Goal: Task Accomplishment & Management: Manage account settings

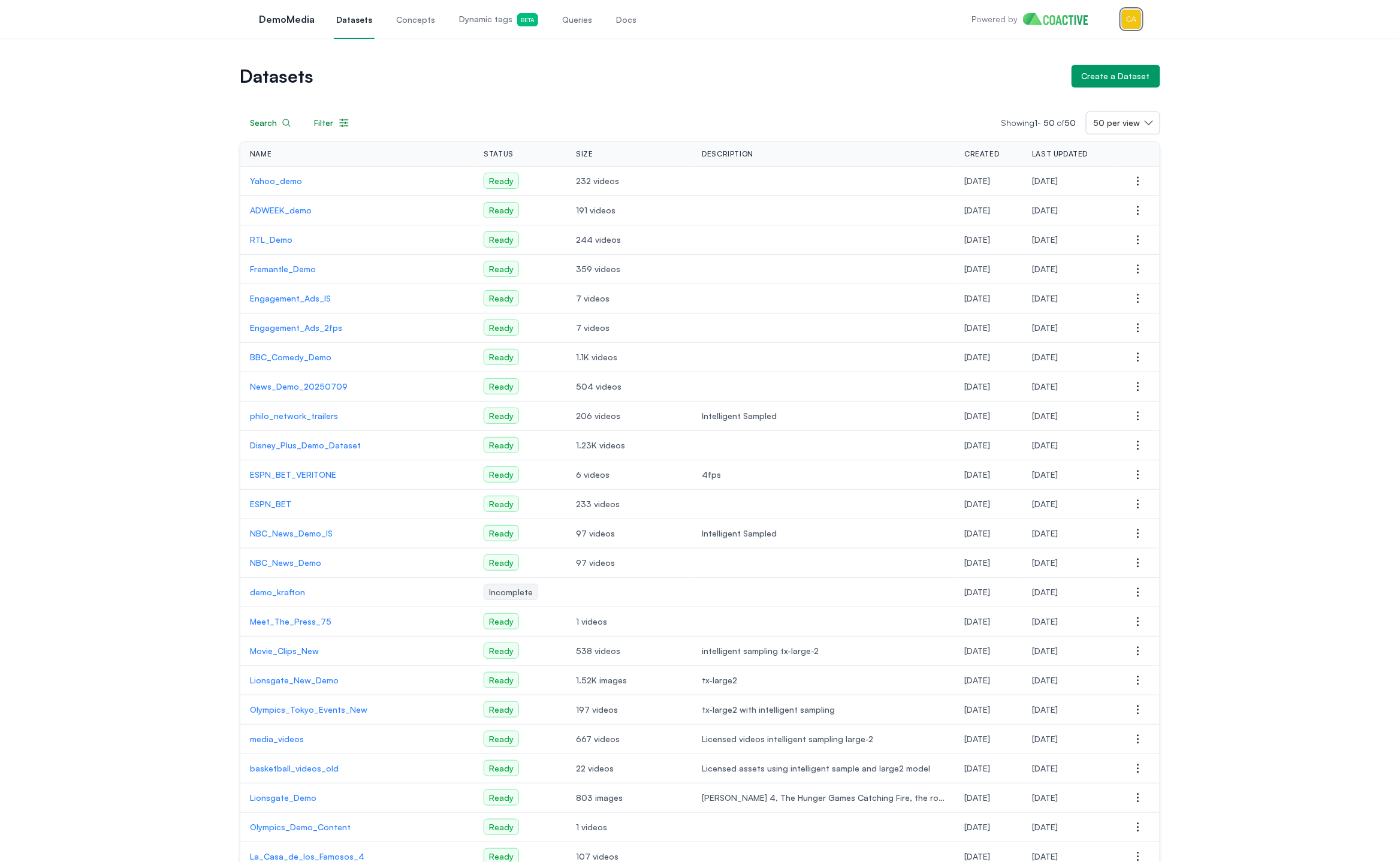
click at [1136, 26] on img "button" at bounding box center [1132, 20] width 20 height 20
click at [1083, 82] on link "Settings" at bounding box center [1069, 77] width 143 height 21
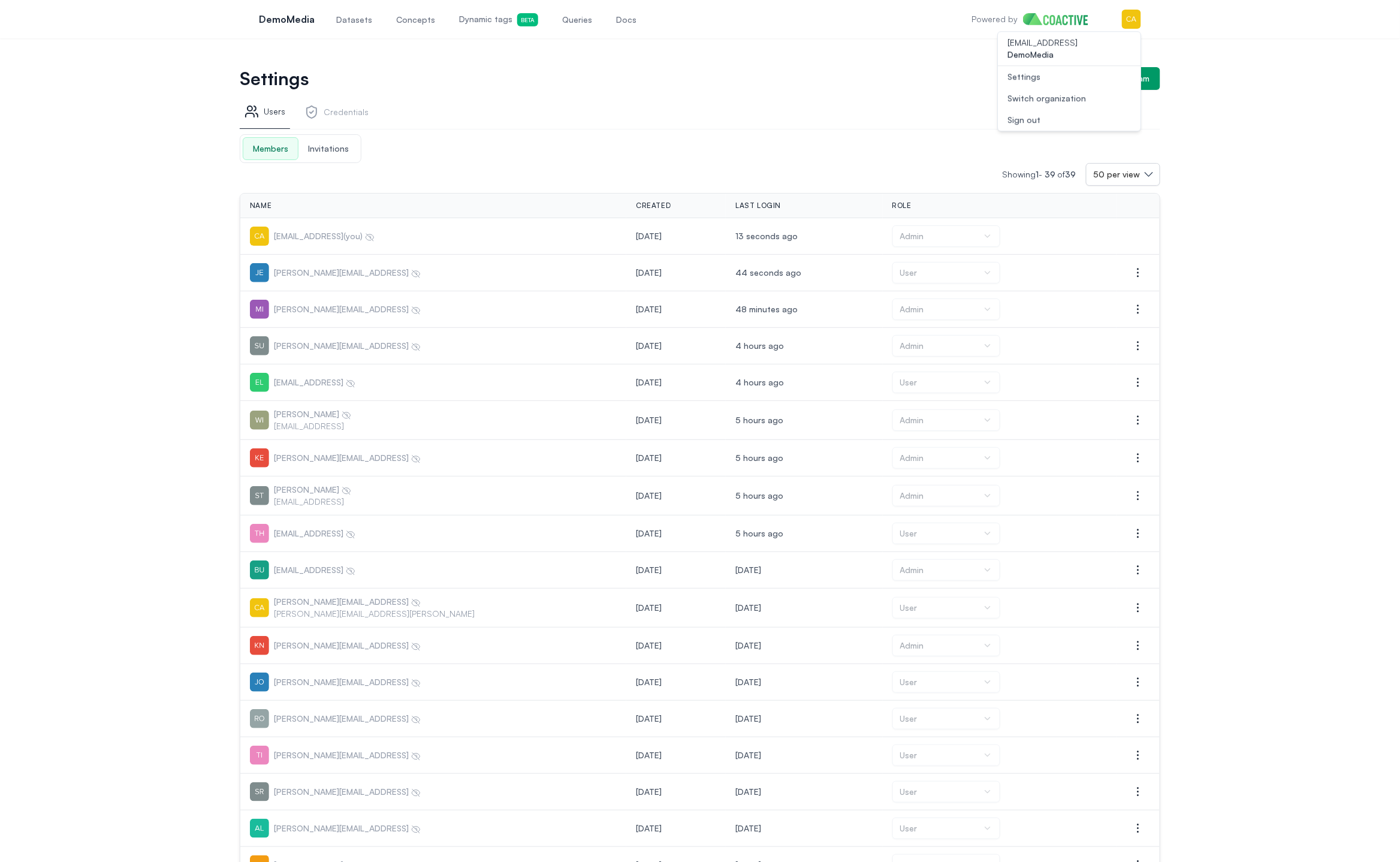
click at [339, 159] on div "Members Invitations" at bounding box center [300, 149] width 122 height 29
click at [330, 150] on span "Invitations" at bounding box center [328, 149] width 60 height 21
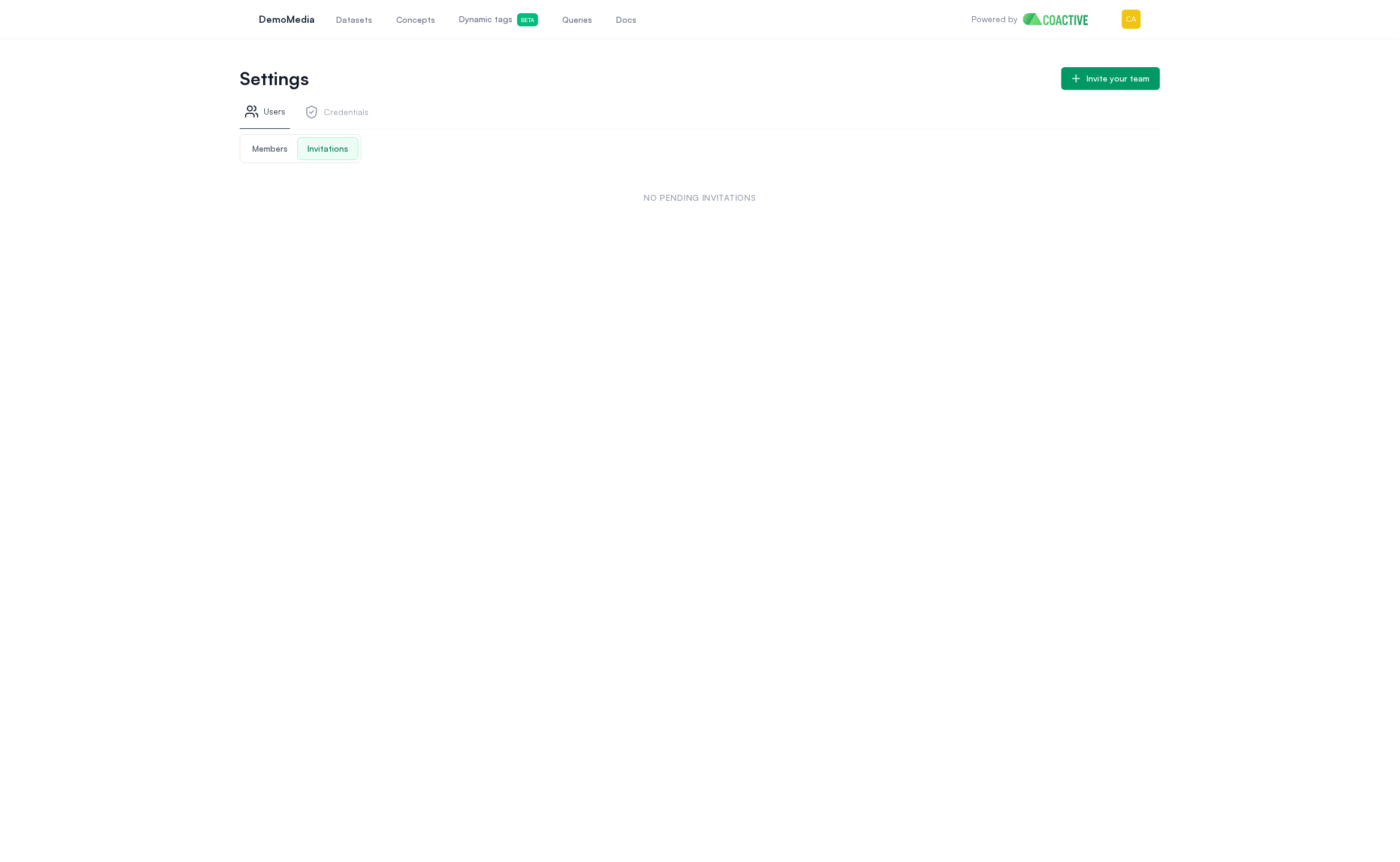
click at [263, 157] on span "Members" at bounding box center [269, 149] width 55 height 21
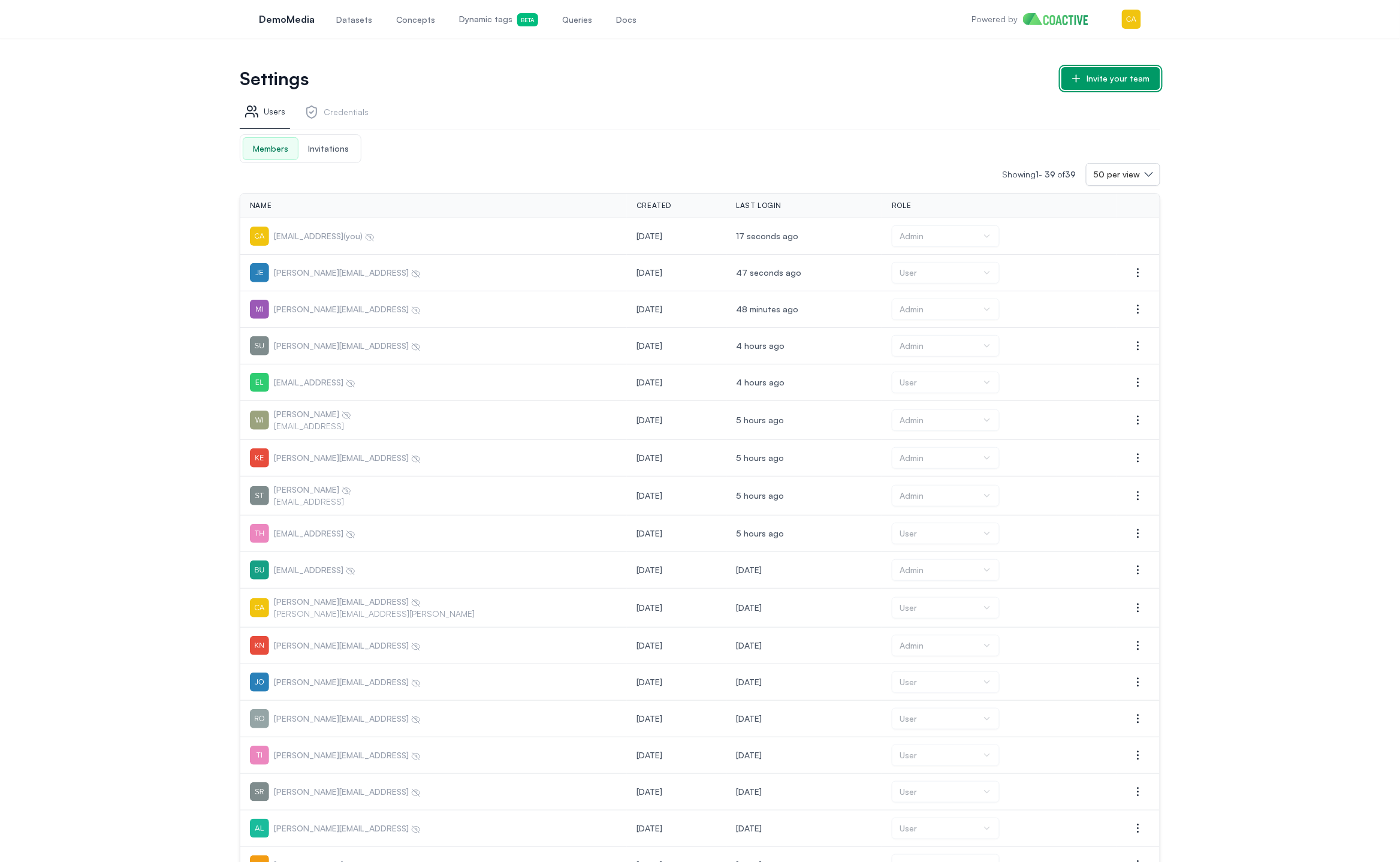
click at [1116, 87] on button "Invite your team" at bounding box center [1110, 78] width 99 height 23
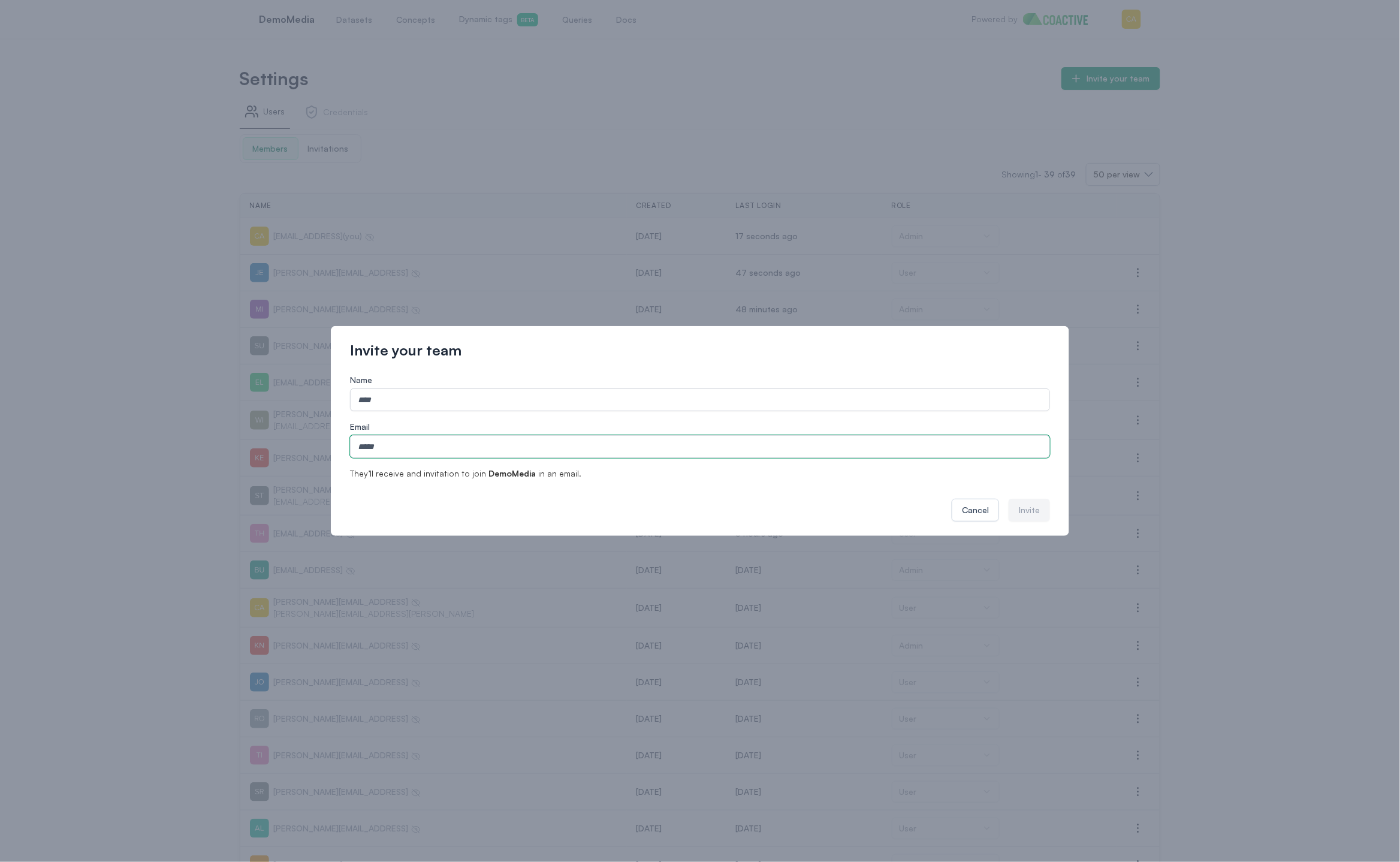
click at [552, 447] on input "Email" at bounding box center [700, 447] width 700 height 23
paste input "**********"
type input "**********"
click at [484, 384] on label "Name" at bounding box center [700, 380] width 700 height 12
click at [484, 389] on input "Name" at bounding box center [700, 400] width 700 height 23
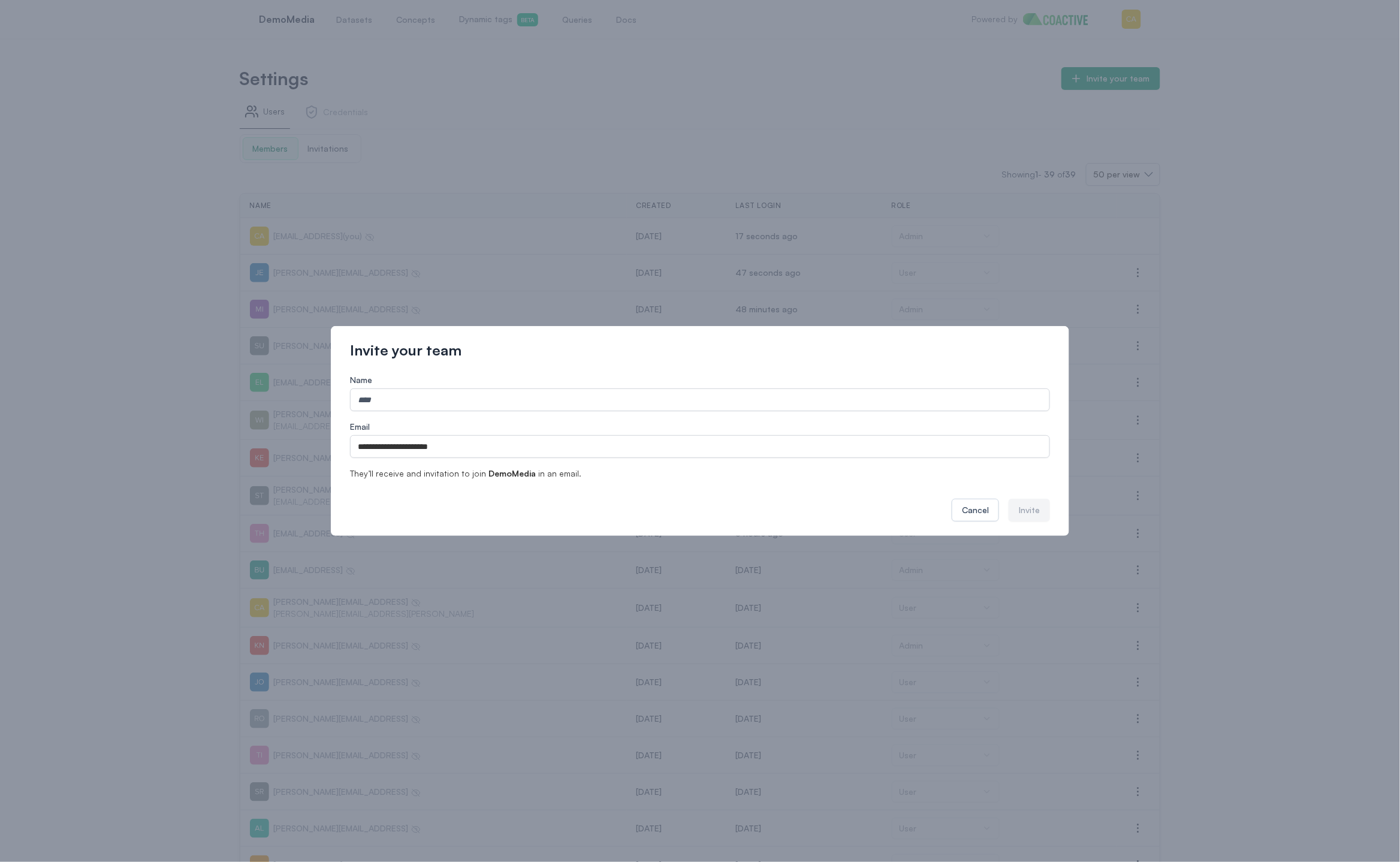
click at [484, 384] on label "Name" at bounding box center [700, 380] width 700 height 12
click at [484, 389] on input "Name" at bounding box center [700, 400] width 700 height 23
click at [469, 396] on input "Name" at bounding box center [700, 400] width 700 height 23
type input "**********"
click at [1020, 511] on div "Invite" at bounding box center [1030, 510] width 21 height 12
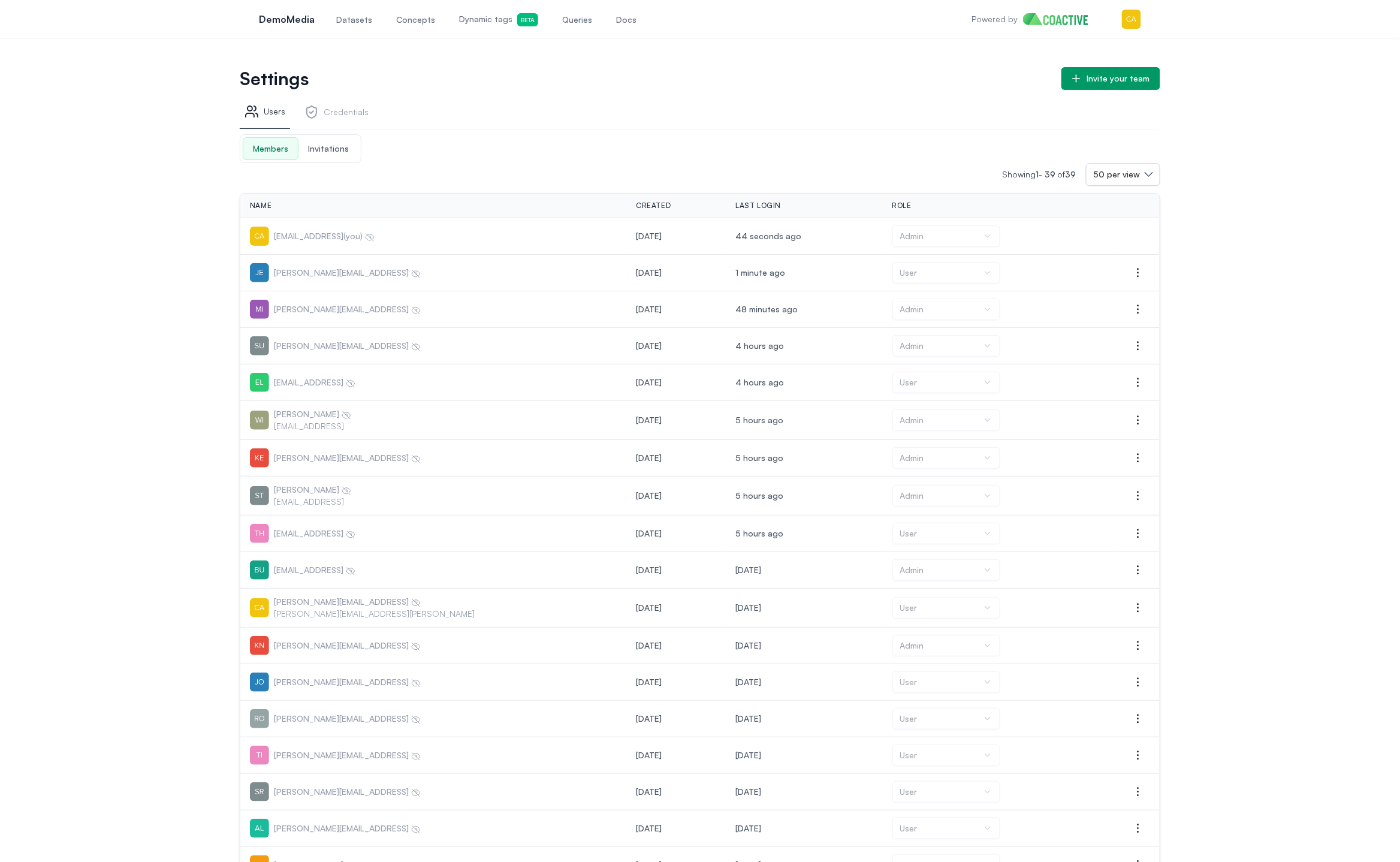
click at [344, 17] on span "Datasets" at bounding box center [354, 20] width 36 height 12
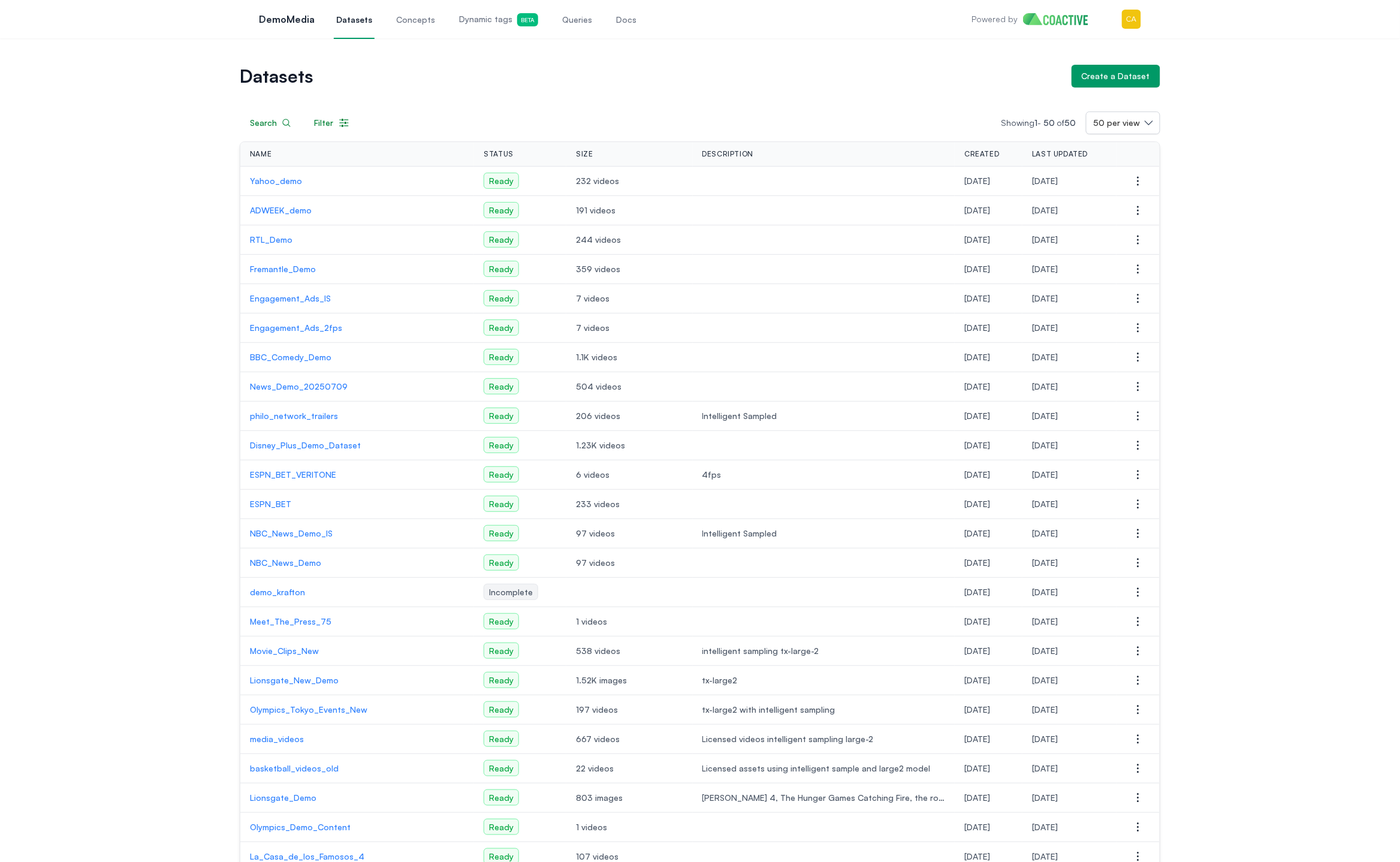
click at [277, 742] on td "media_videos" at bounding box center [357, 740] width 233 height 29
click at [277, 733] on p "media_videos" at bounding box center [357, 739] width 215 height 12
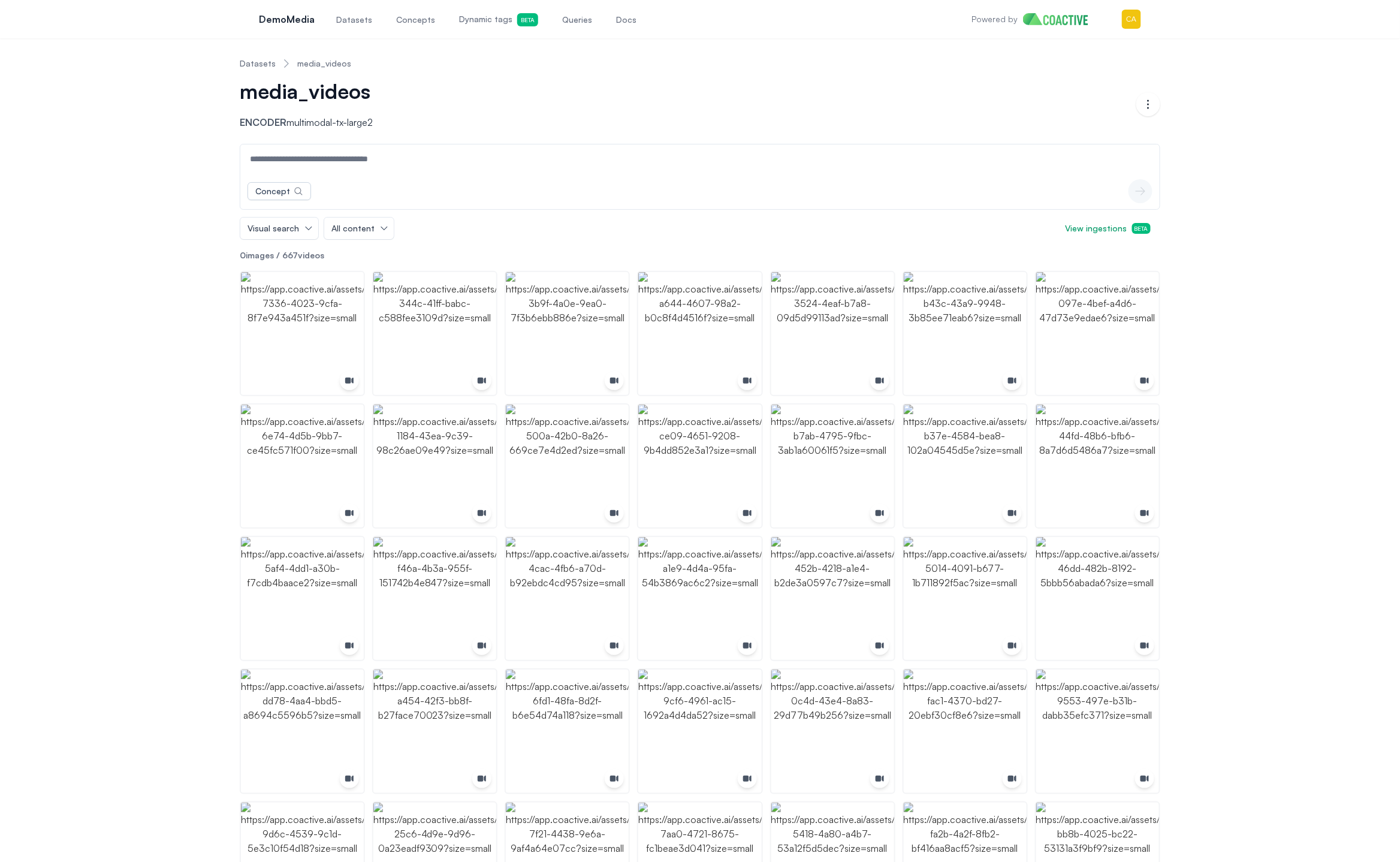
click at [462, 26] on span "Dynamic tags Beta" at bounding box center [498, 20] width 79 height 13
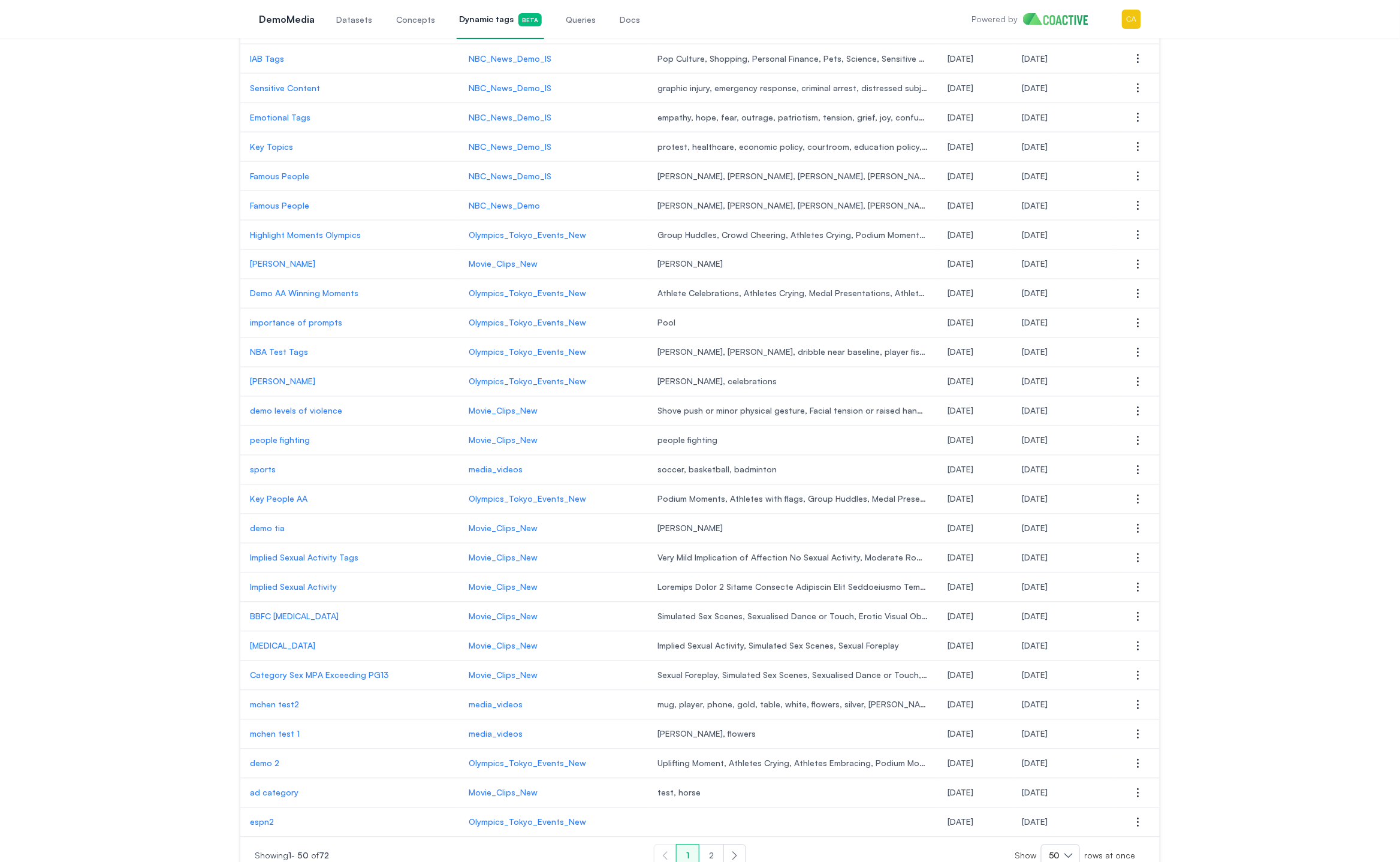
scroll to position [800, 0]
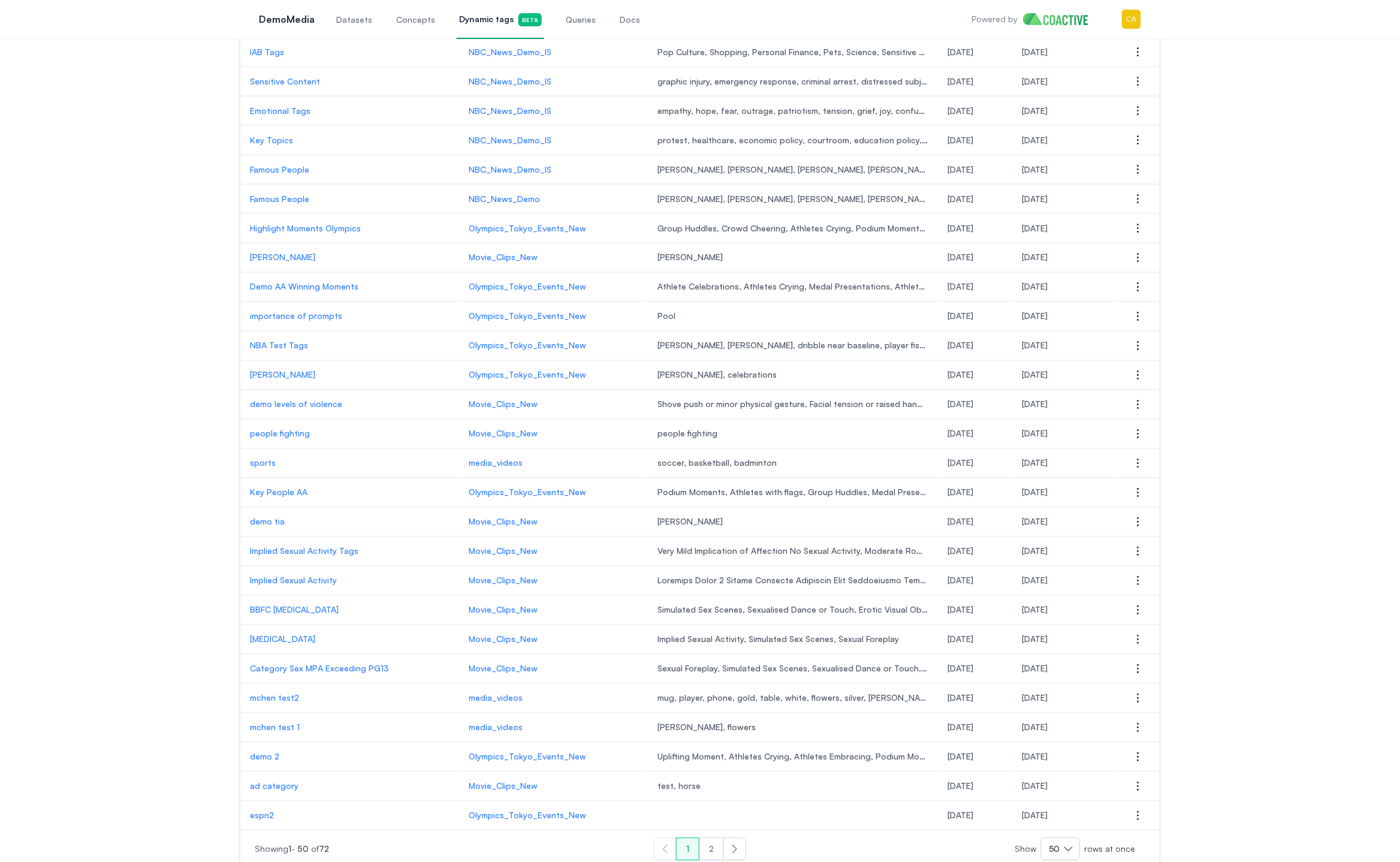
click at [715, 838] on button "2" at bounding box center [711, 850] width 25 height 23
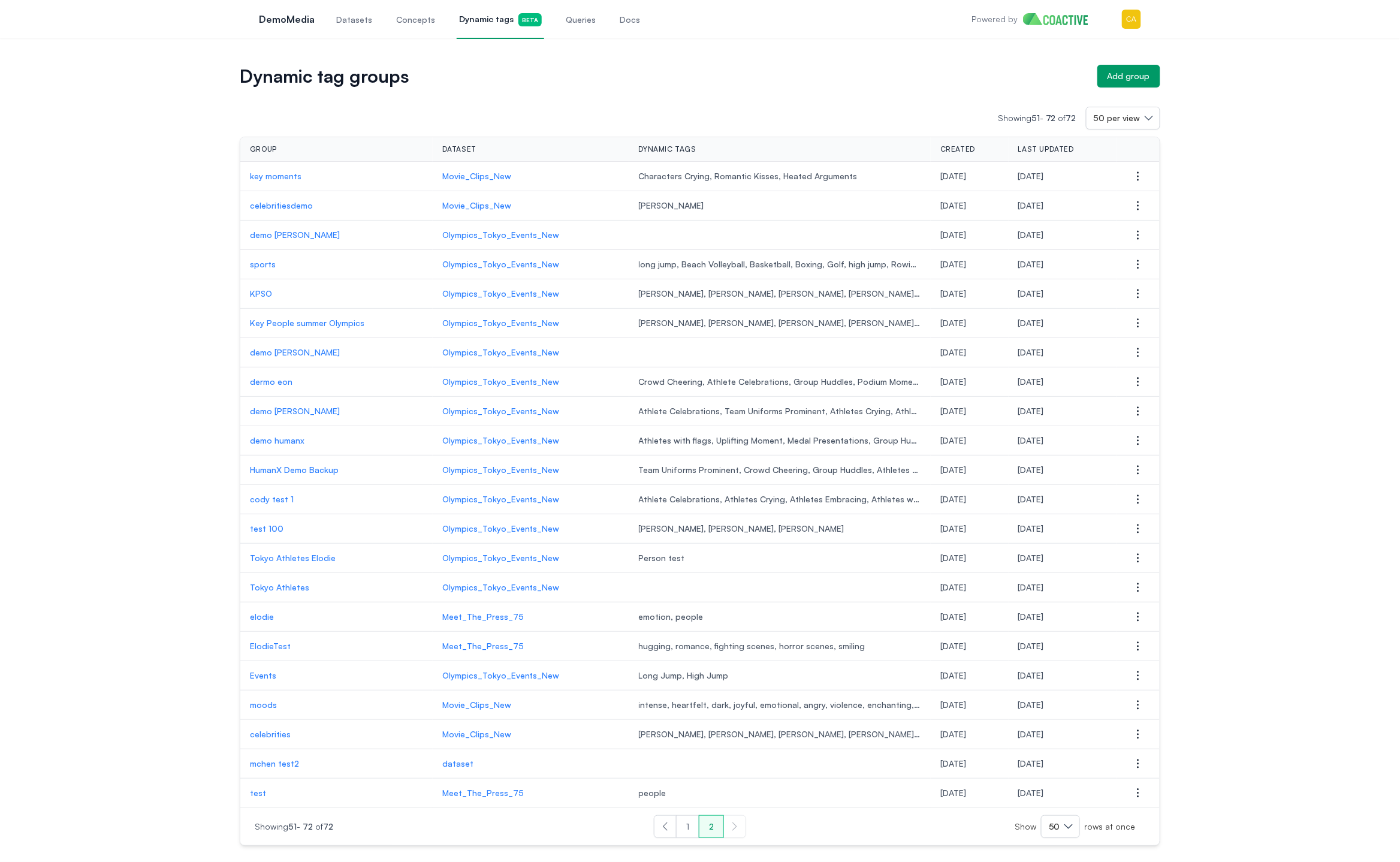
click at [688, 818] on button "1" at bounding box center [687, 827] width 24 height 23
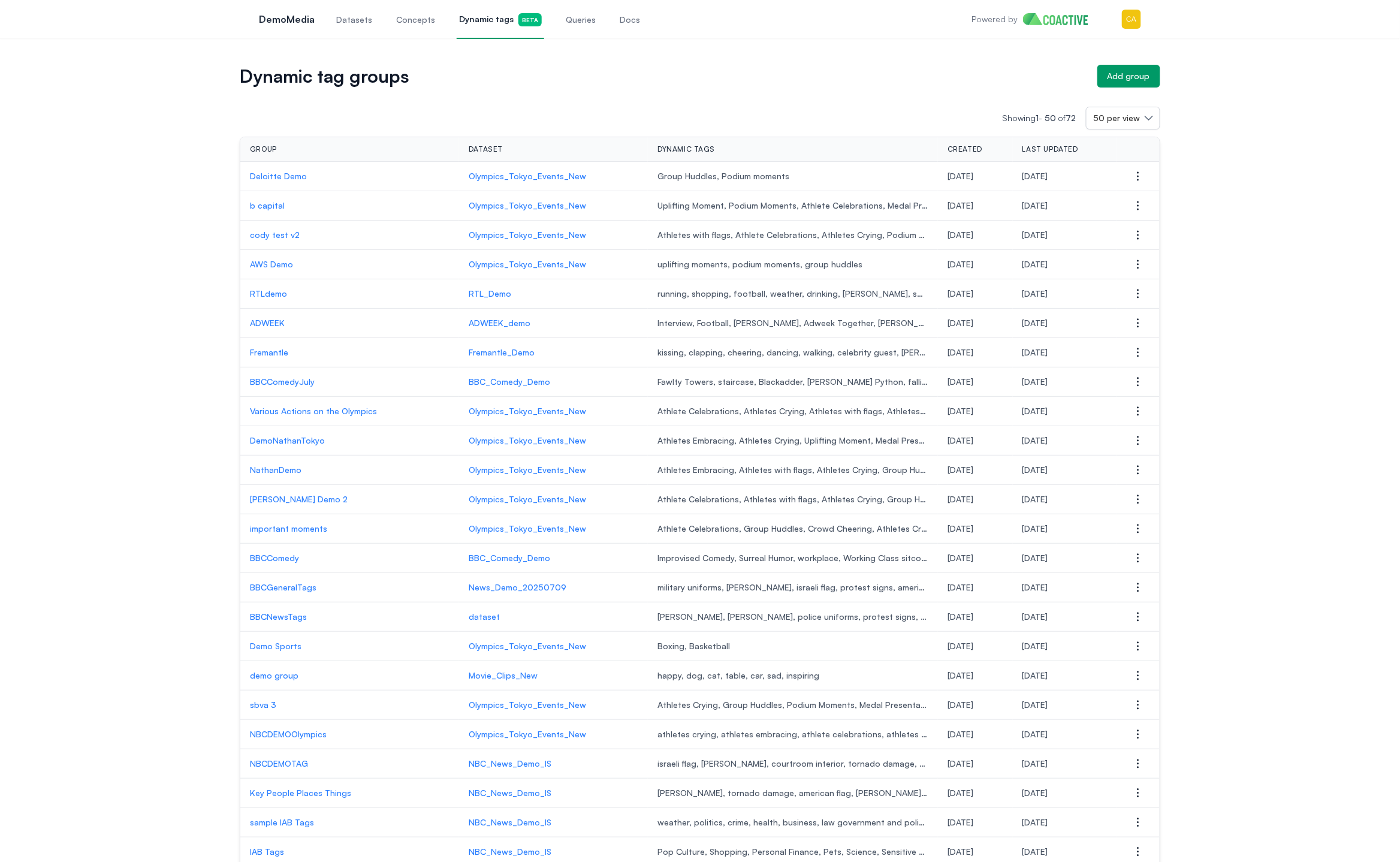
scroll to position [800, 0]
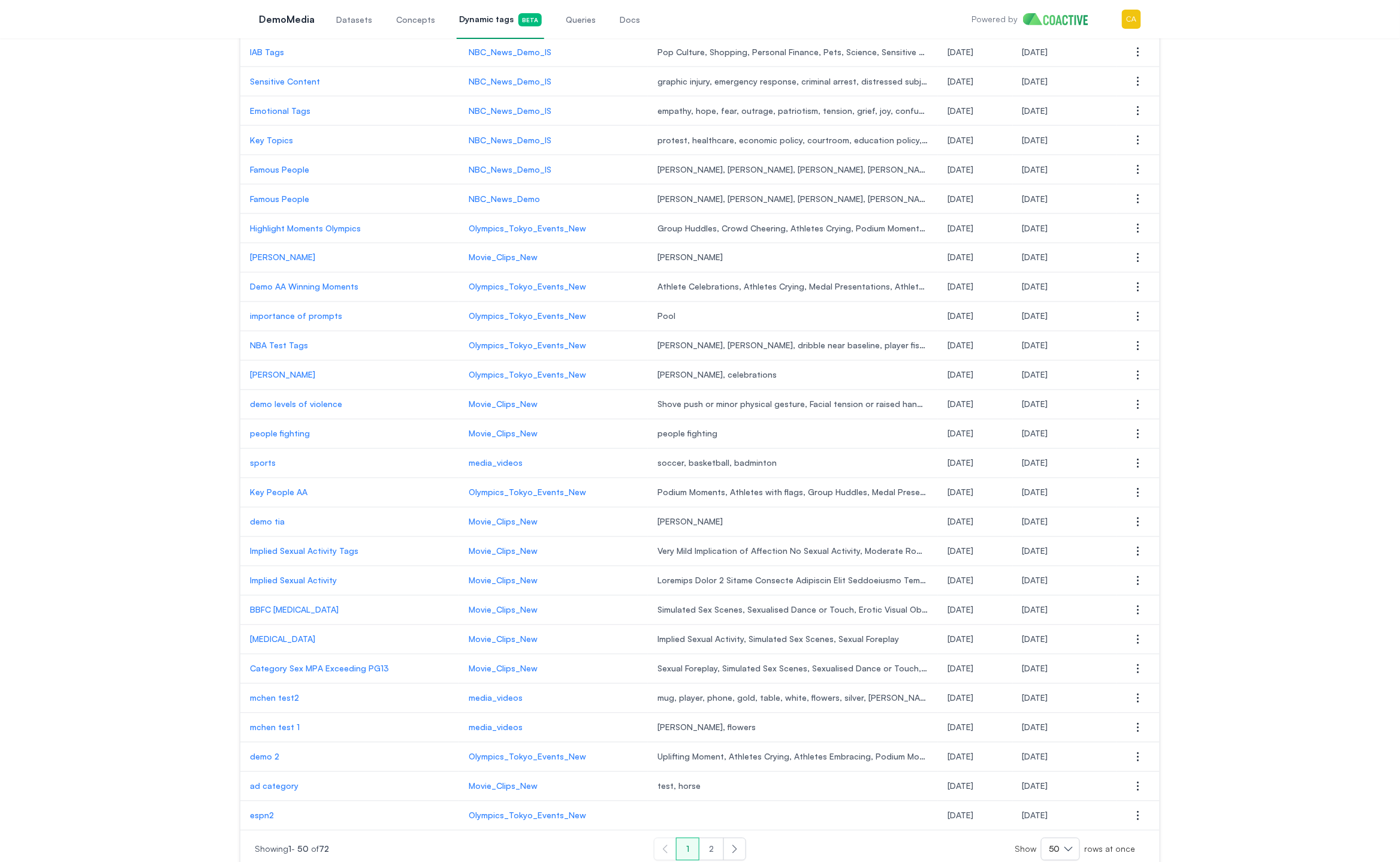
click at [725, 839] on button "Next" at bounding box center [735, 850] width 23 height 23
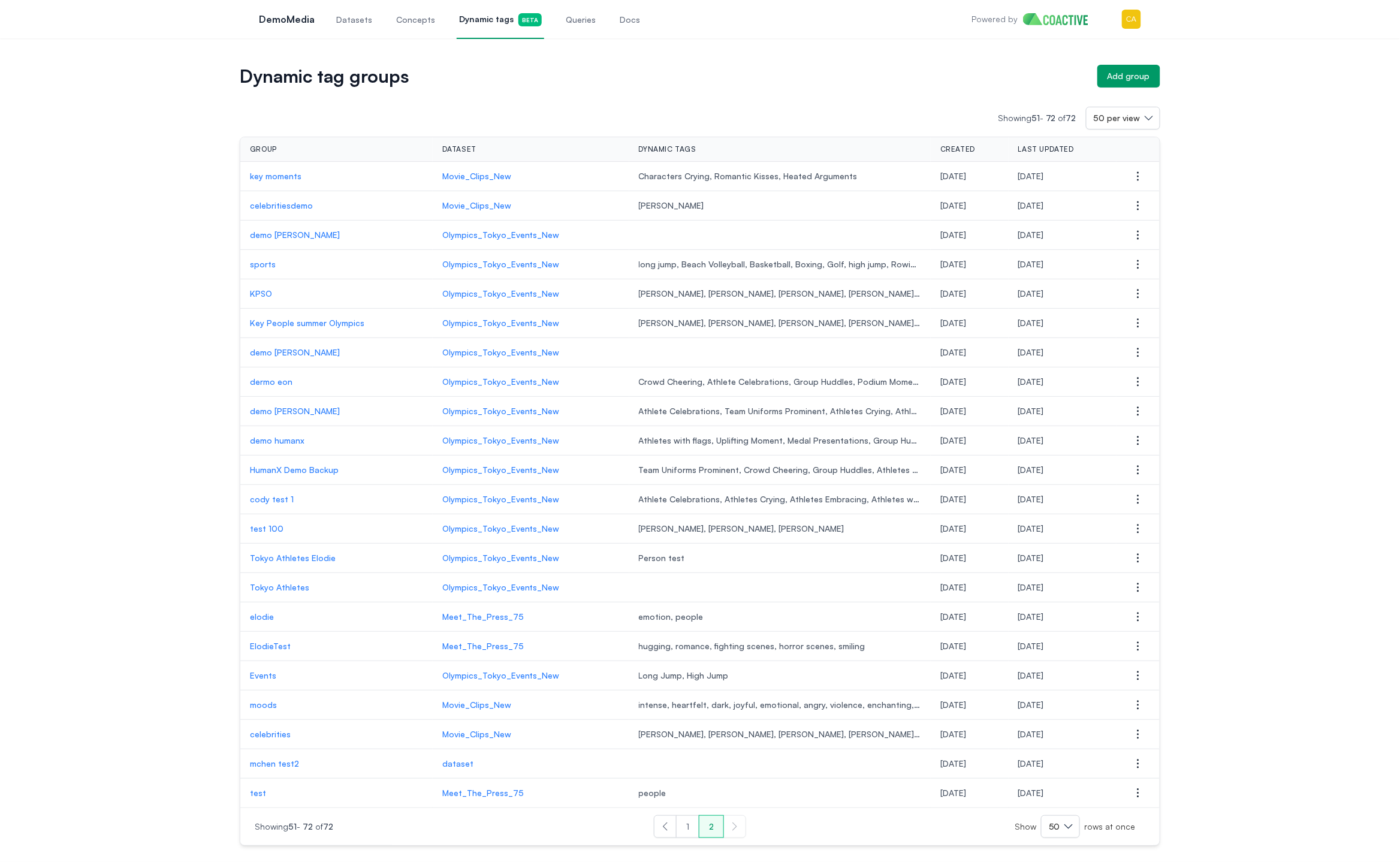
click at [680, 821] on button "1" at bounding box center [687, 827] width 24 height 23
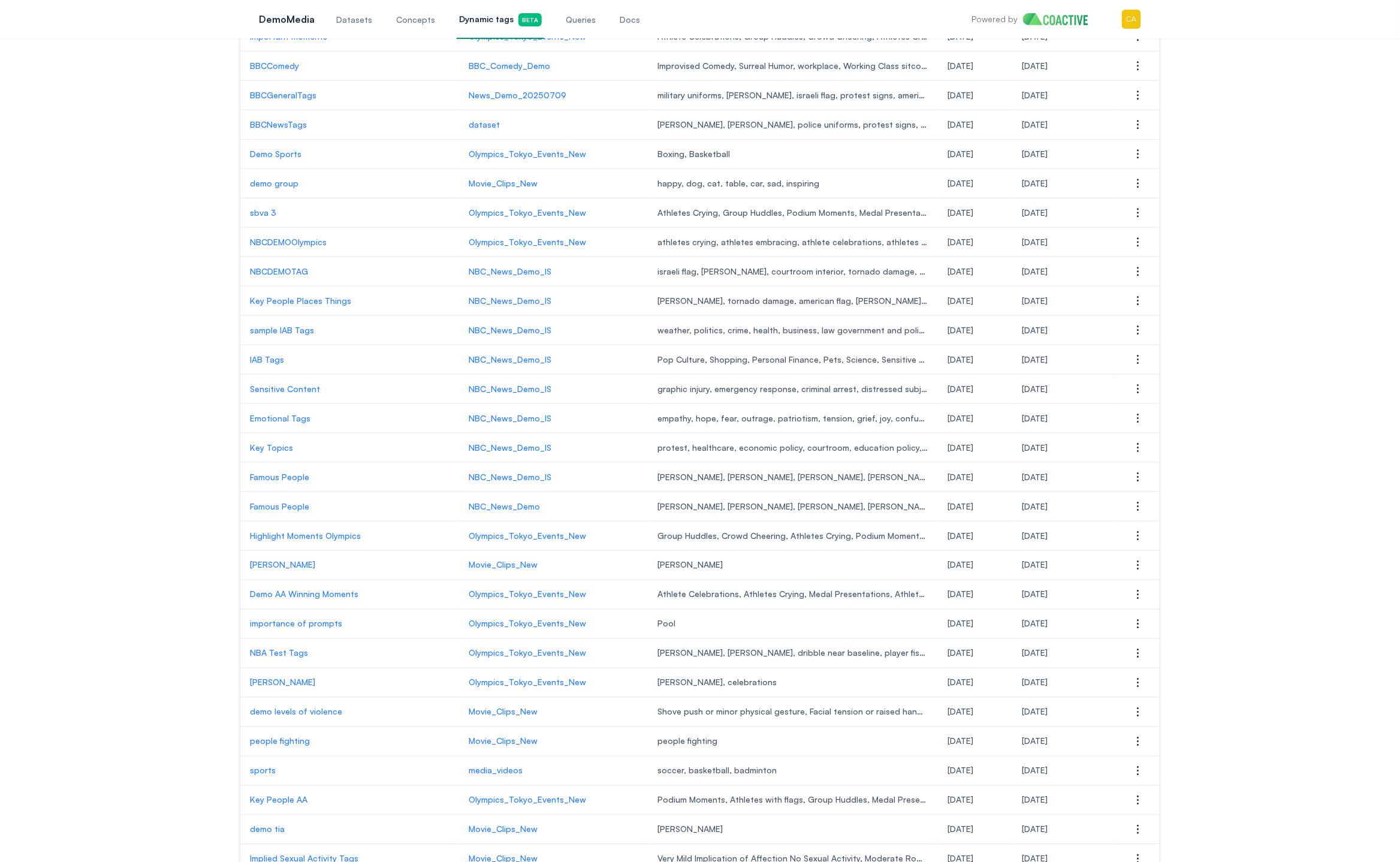
scroll to position [800, 0]
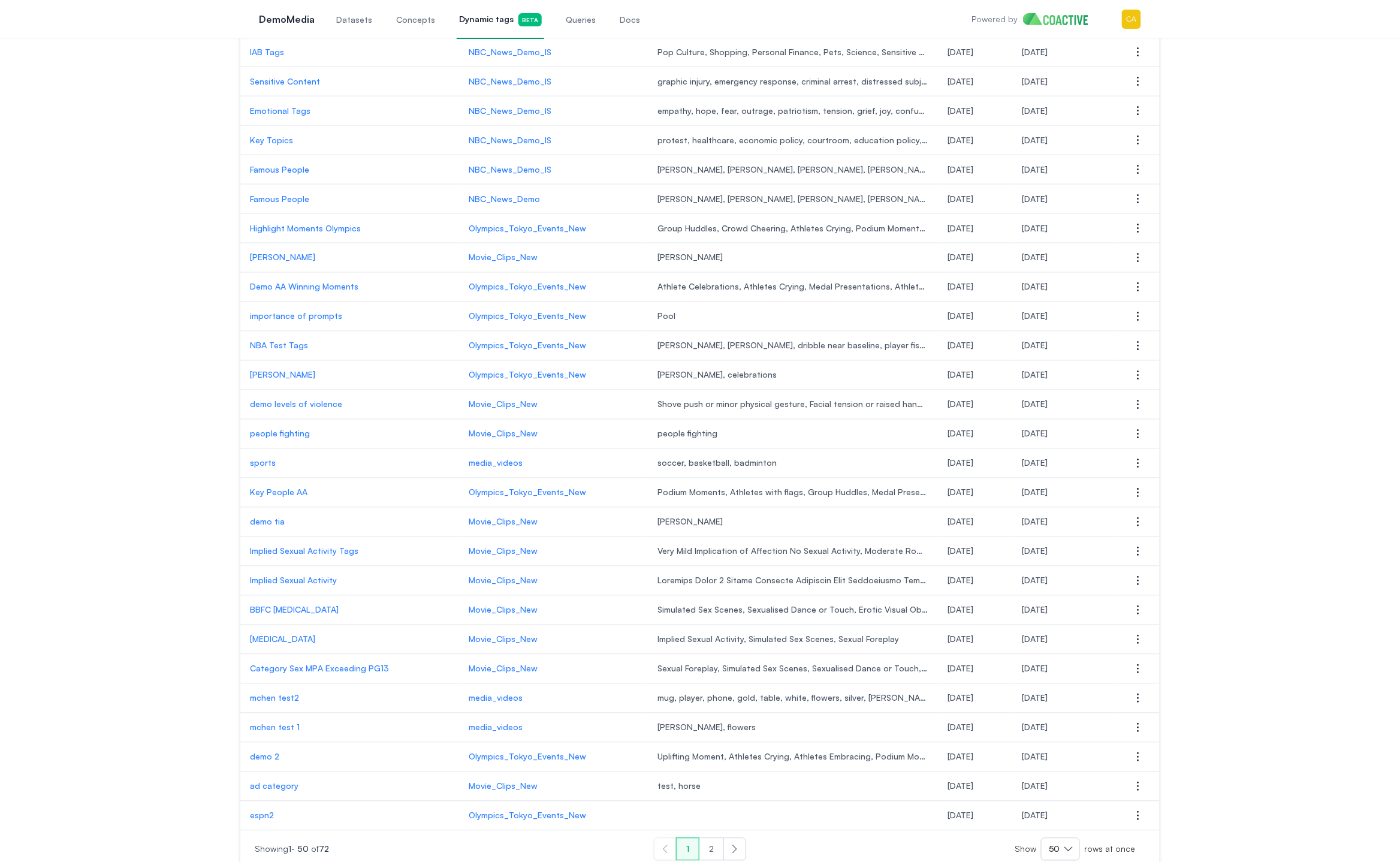
click at [294, 692] on p "mchen test2" at bounding box center [349, 698] width 200 height 12
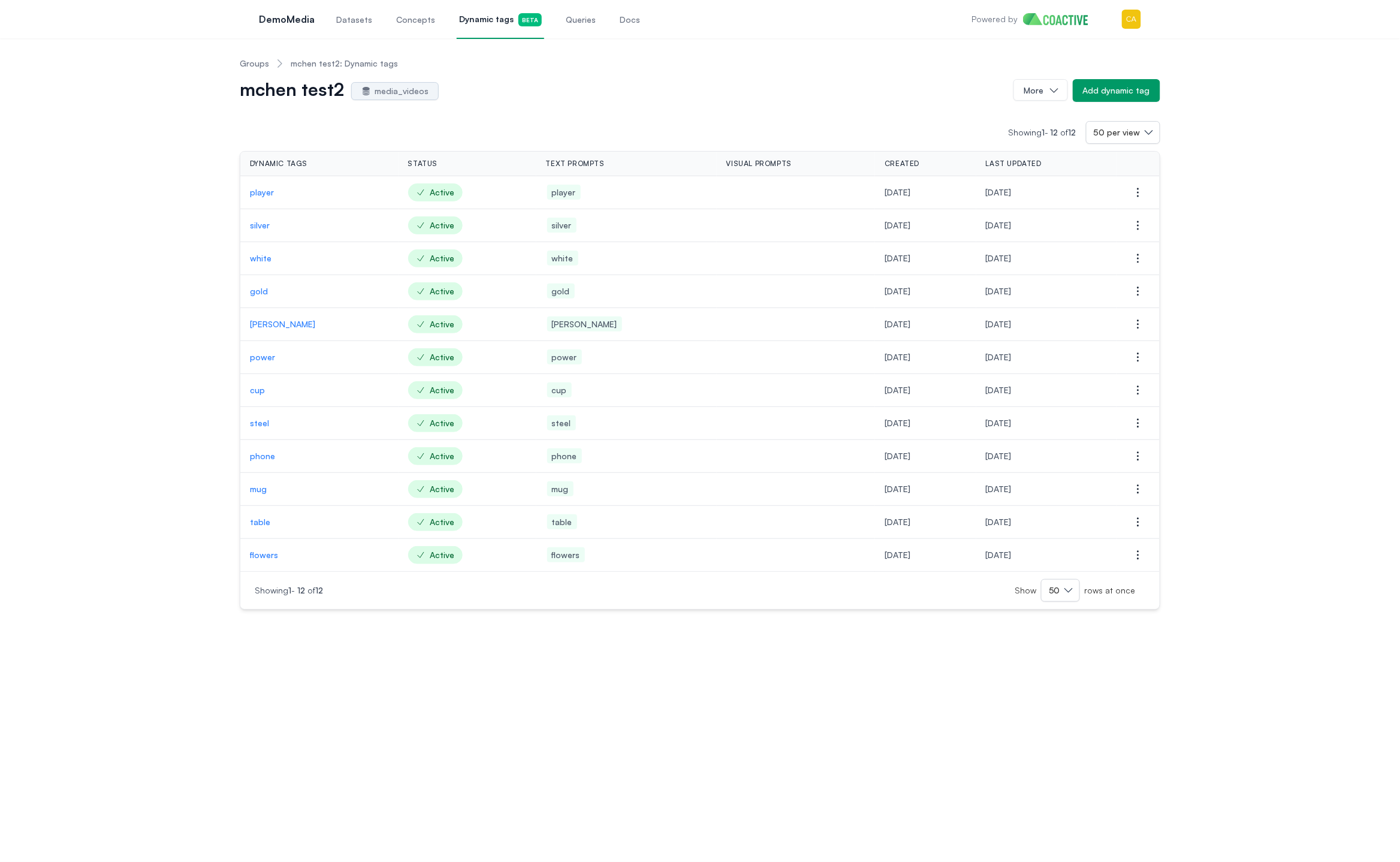
click at [263, 195] on p "player" at bounding box center [319, 192] width 139 height 12
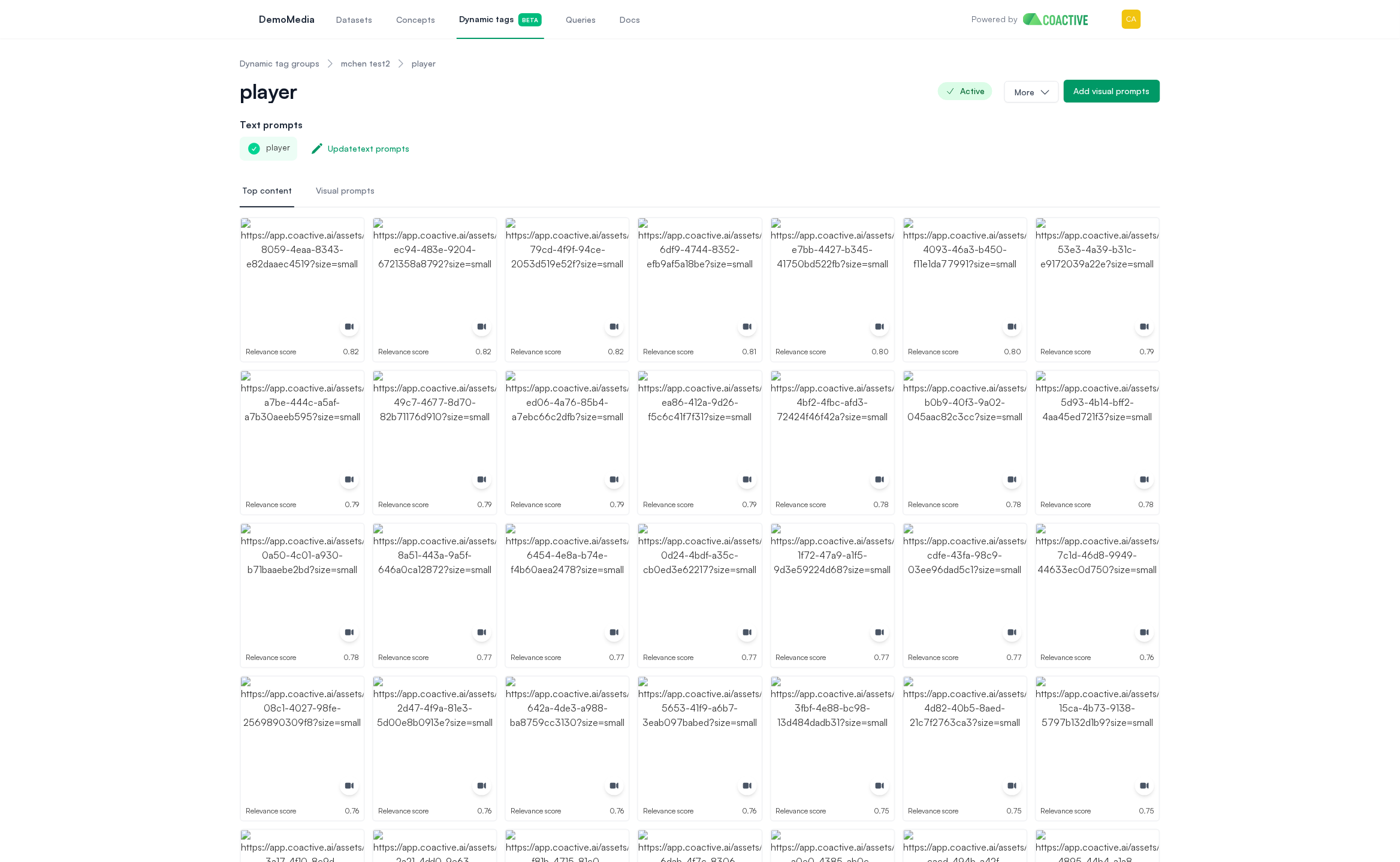
click at [279, 60] on link "Dynamic tag groups" at bounding box center [280, 64] width 80 height 12
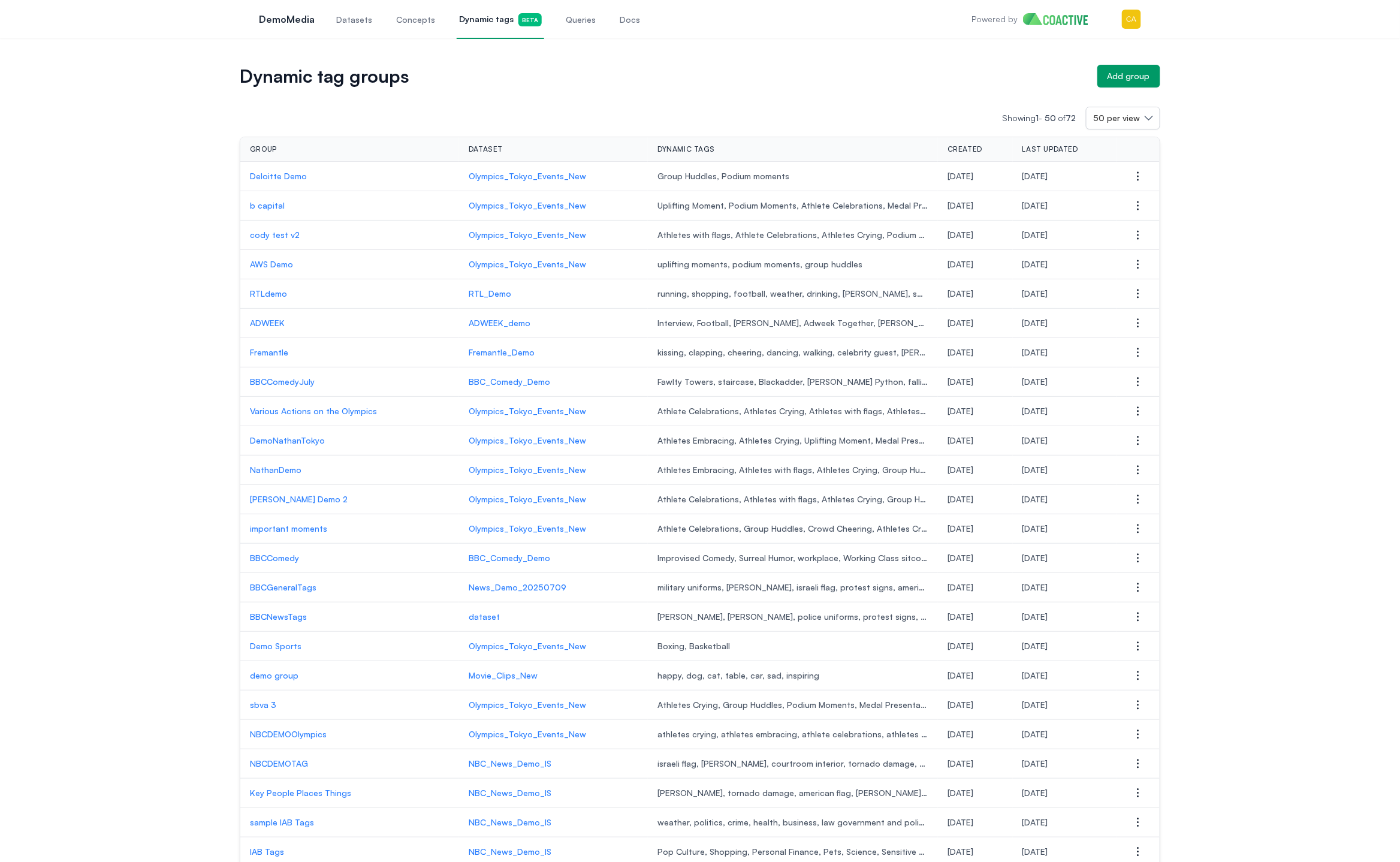
click at [350, 27] on link "Datasets" at bounding box center [354, 19] width 41 height 39
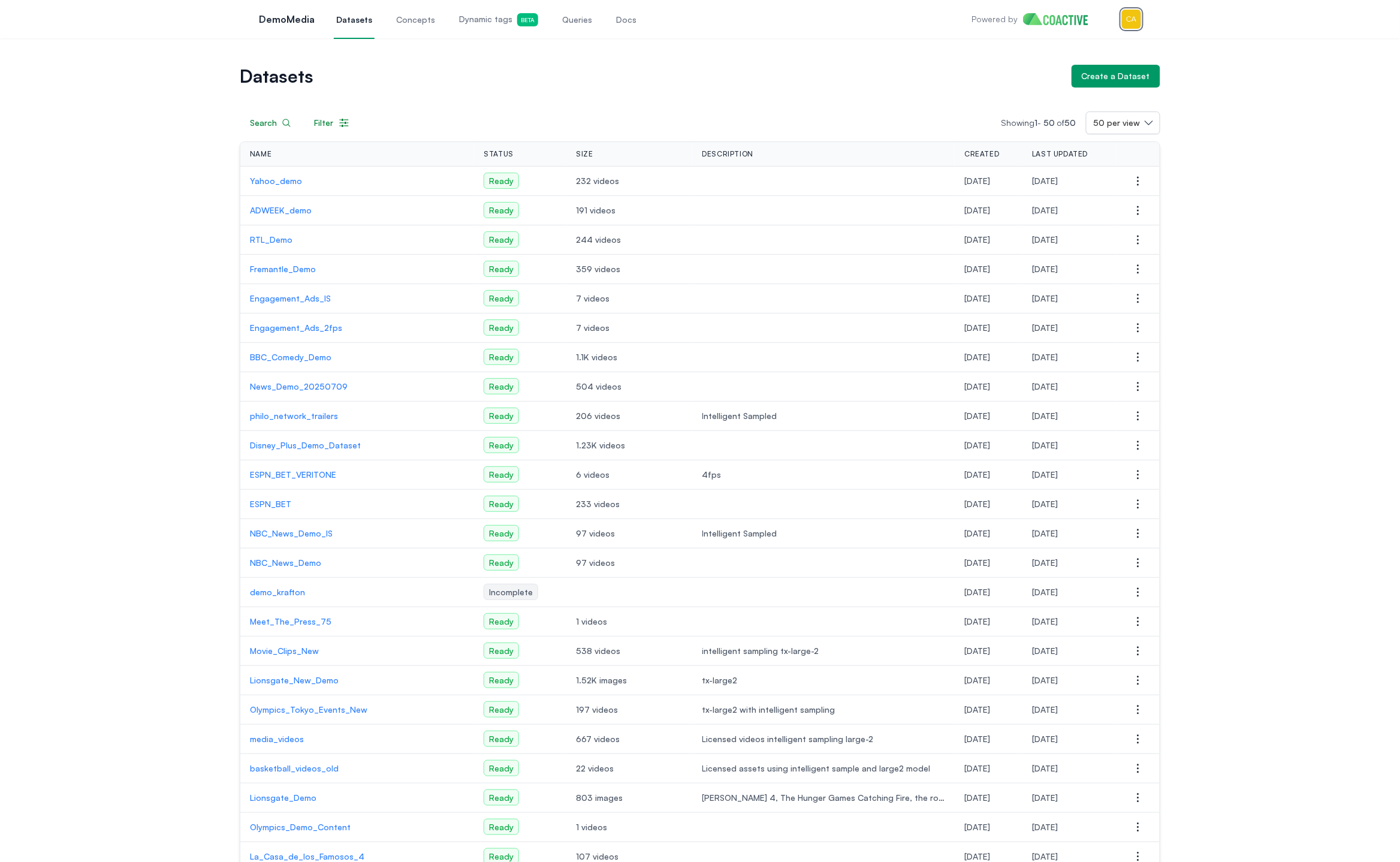
click at [1132, 20] on img "button" at bounding box center [1132, 20] width 20 height 20
click at [1057, 73] on link "Settings" at bounding box center [1069, 77] width 143 height 21
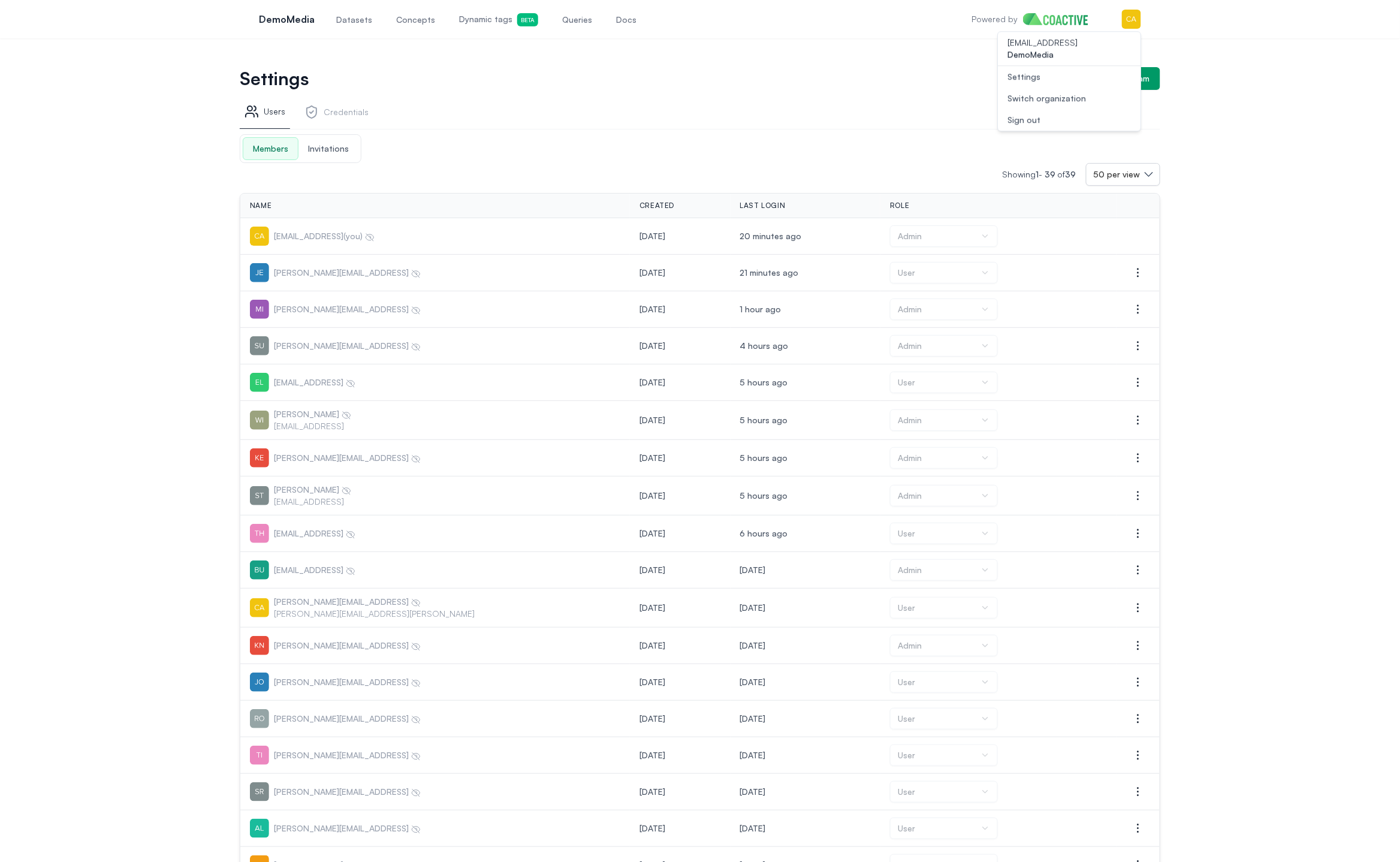
click at [345, 154] on span "Invitations" at bounding box center [328, 149] width 60 height 21
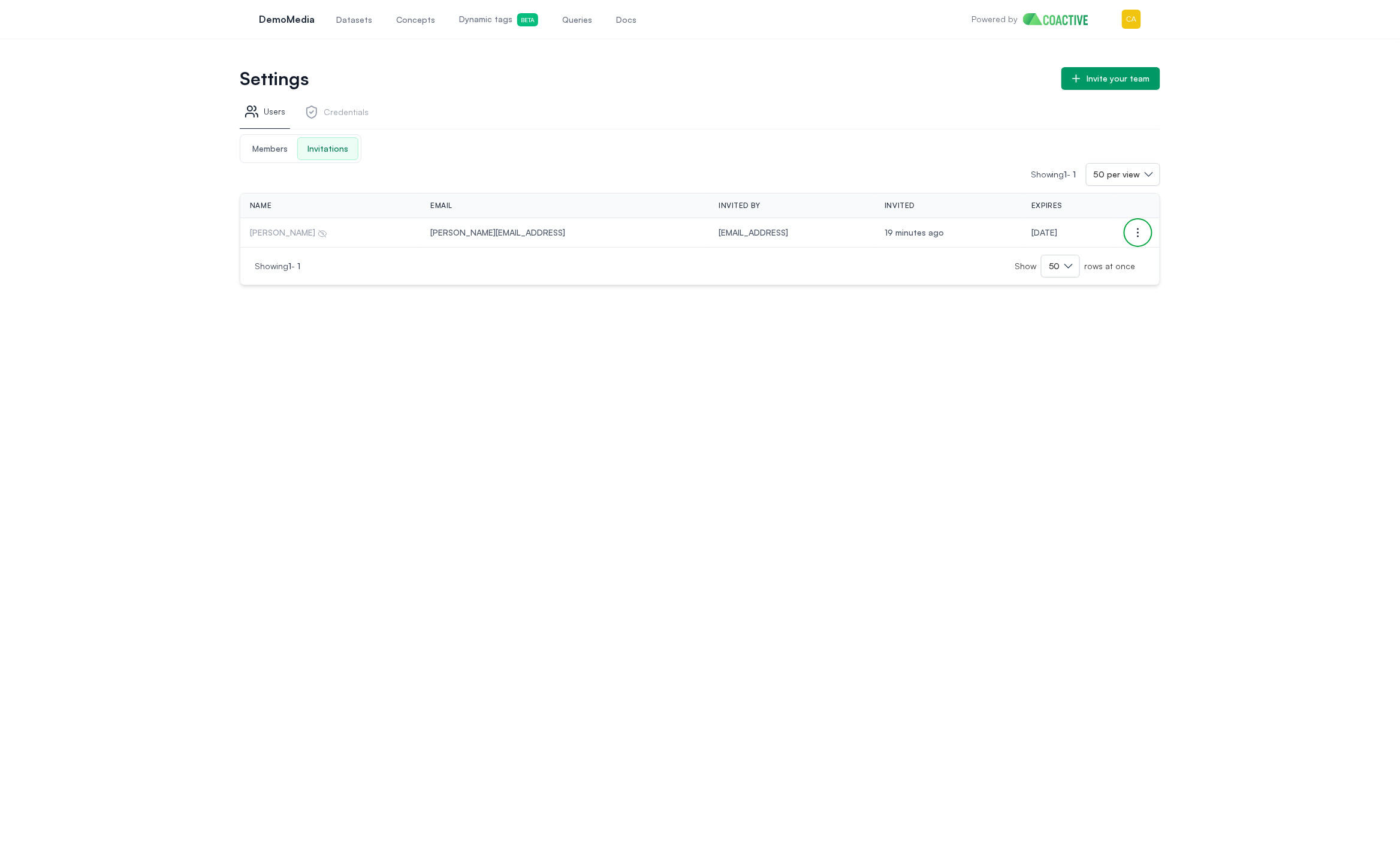
click at [1140, 228] on icon "button" at bounding box center [1138, 233] width 15 height 15
click at [1088, 274] on button "Delete invitation" at bounding box center [1078, 275] width 135 height 21
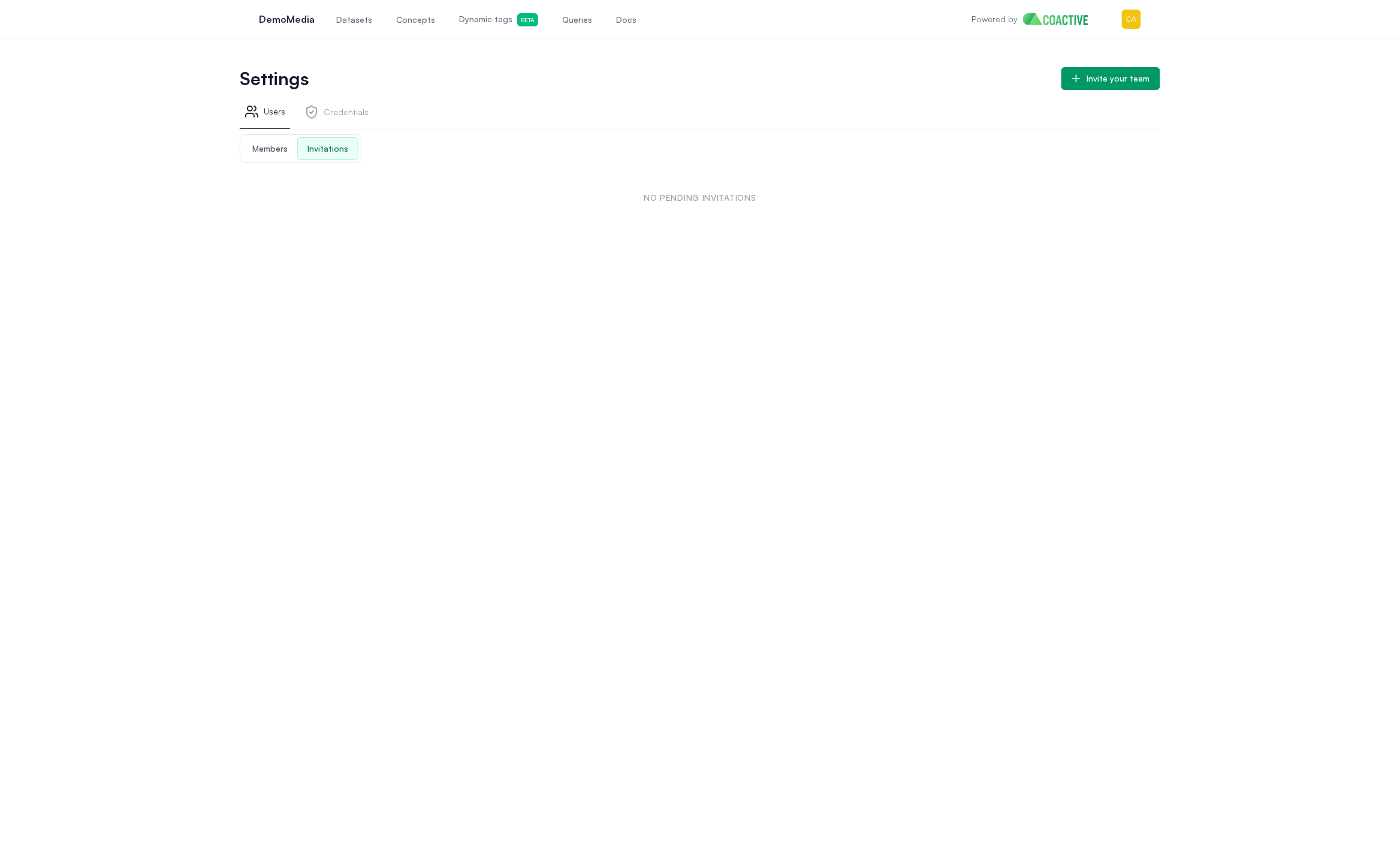
click at [271, 144] on span "Members" at bounding box center [269, 149] width 55 height 21
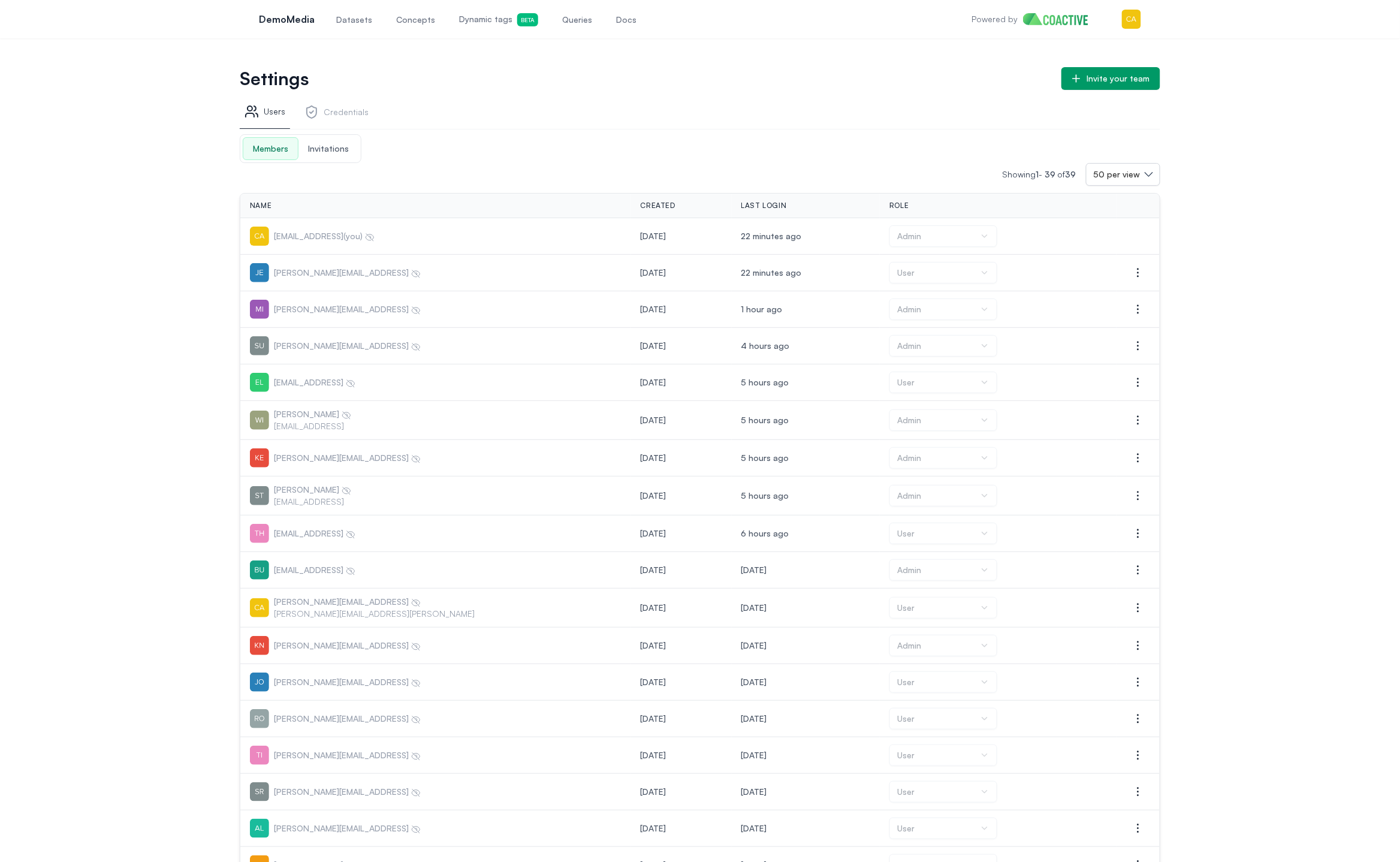
click at [324, 148] on span "Invitations" at bounding box center [328, 149] width 60 height 21
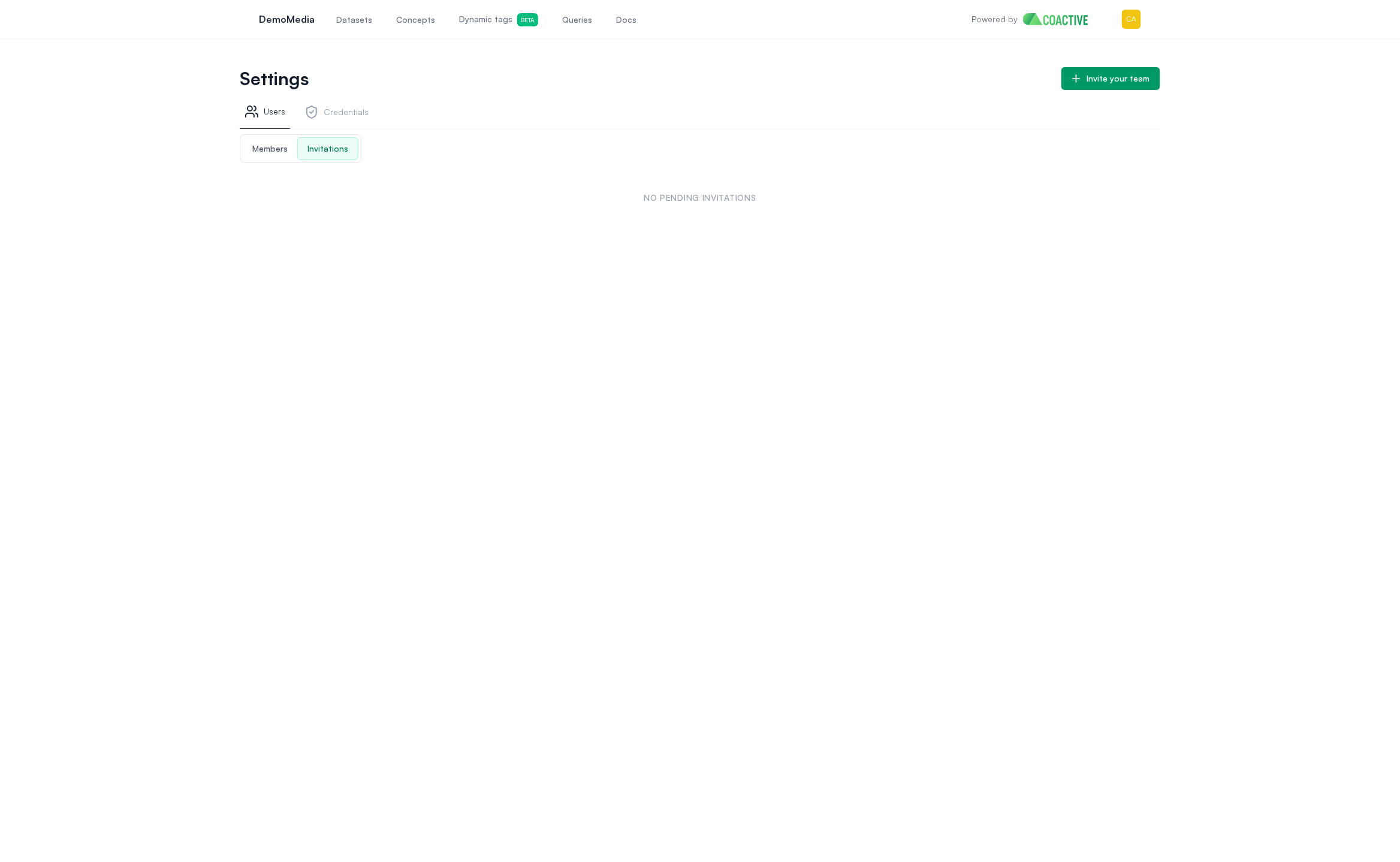
click at [321, 116] on link "Credentials" at bounding box center [336, 114] width 73 height 29
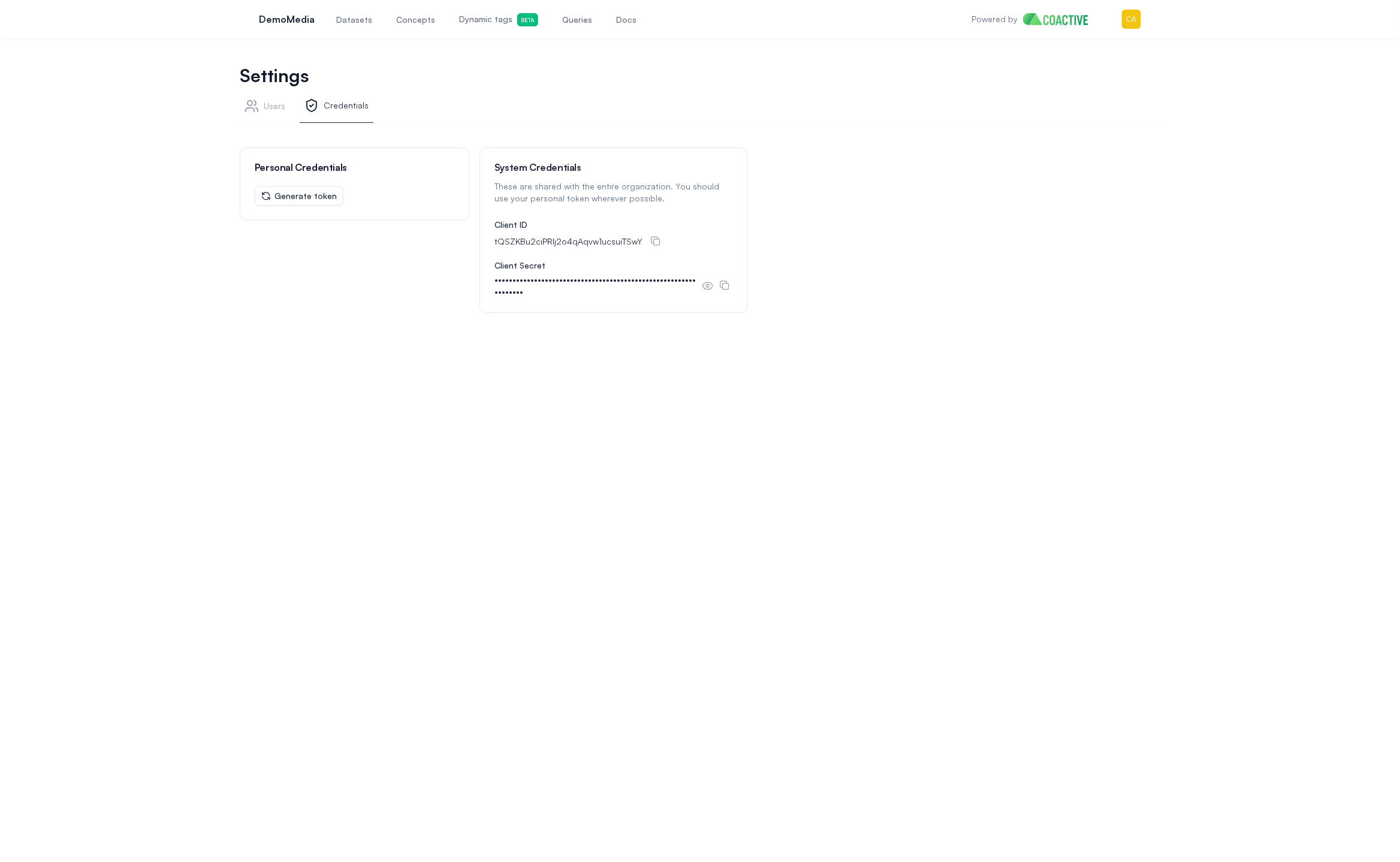
click at [262, 107] on link "Users" at bounding box center [265, 109] width 51 height 29
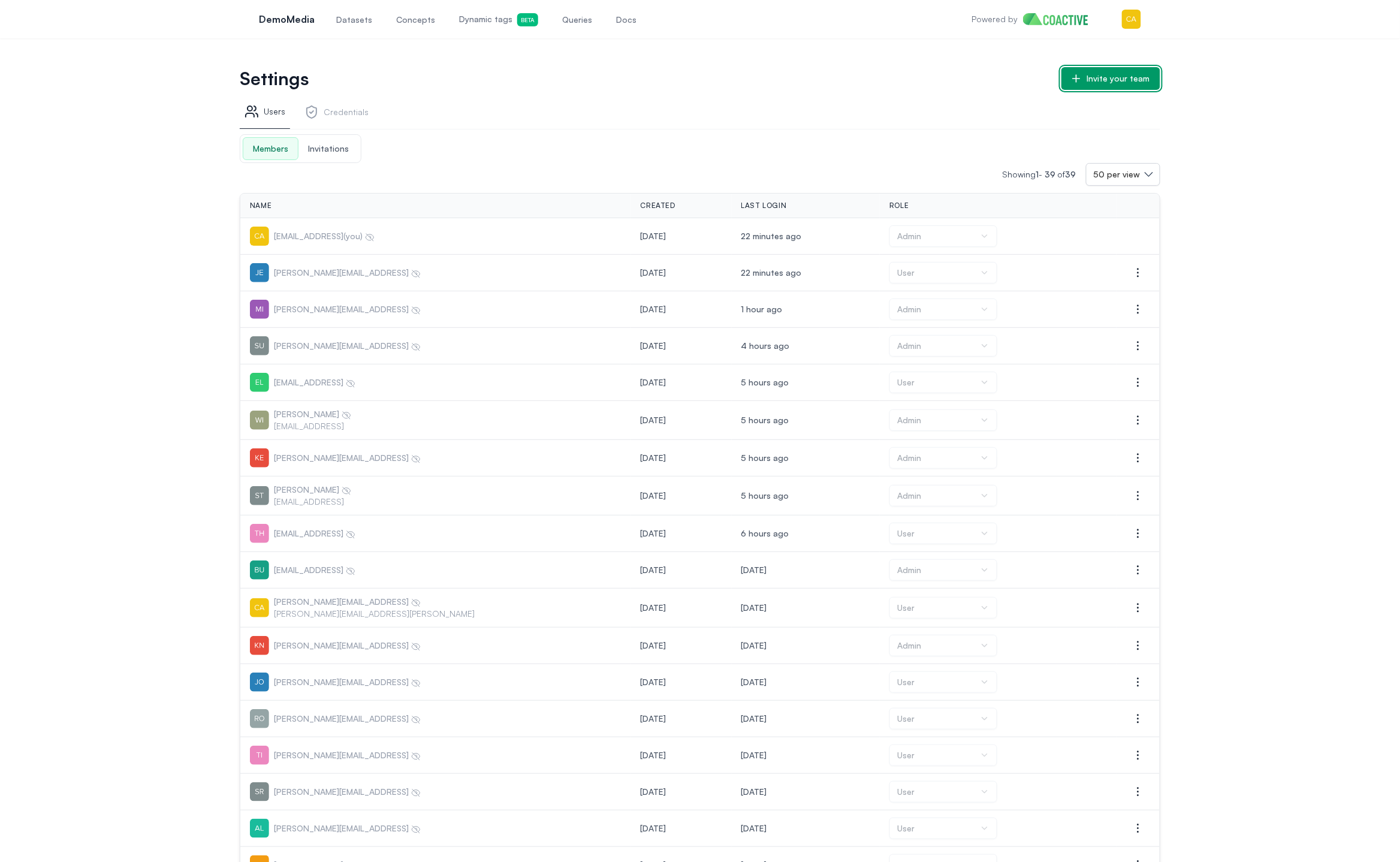
click at [1107, 82] on div "Invite your team" at bounding box center [1118, 78] width 63 height 12
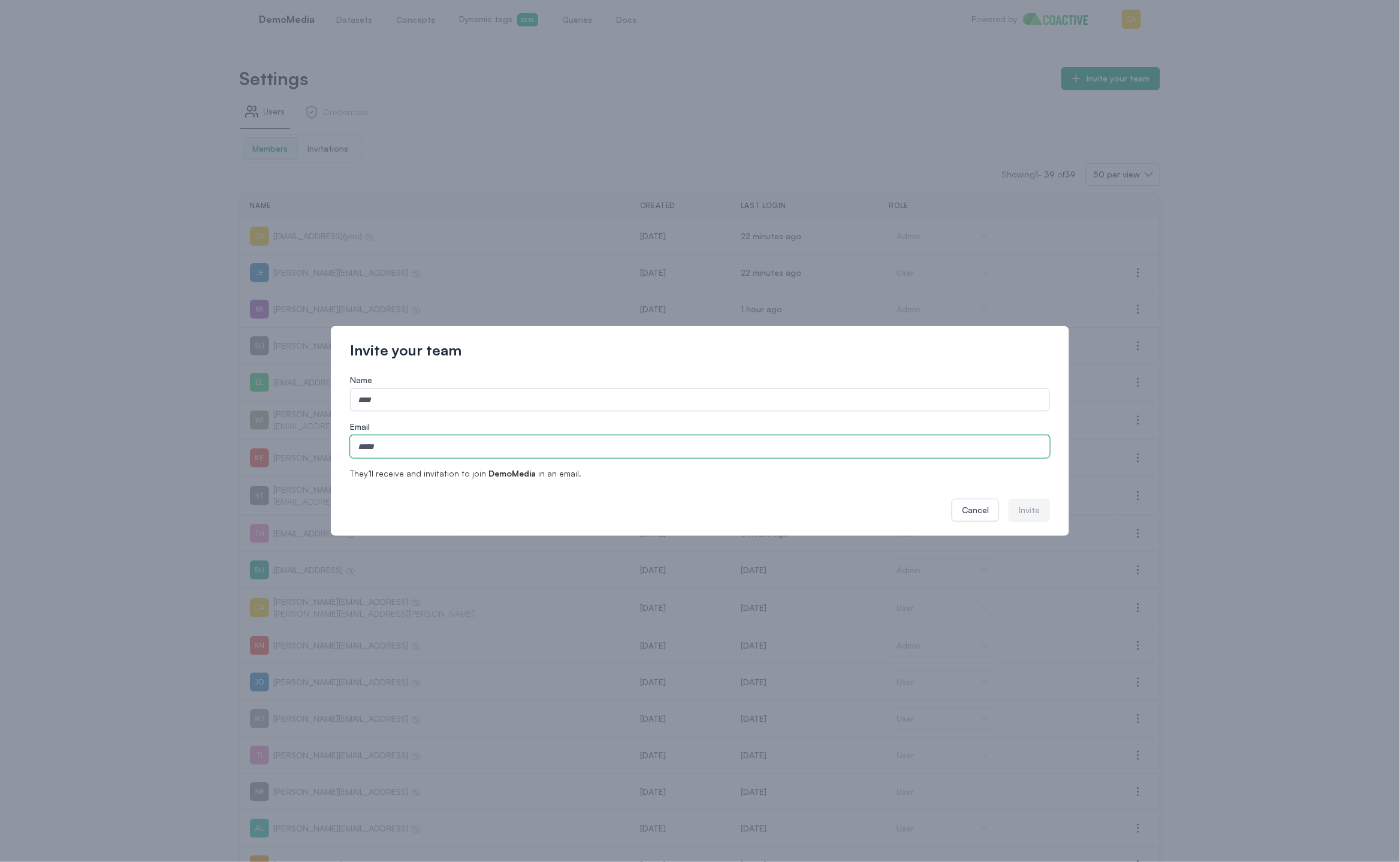
click at [421, 450] on input "Email" at bounding box center [700, 447] width 700 height 23
paste input "**********"
type input "**********"
click at [412, 402] on input "Name" at bounding box center [700, 400] width 700 height 23
click at [489, 403] on input "Name" at bounding box center [700, 400] width 700 height 23
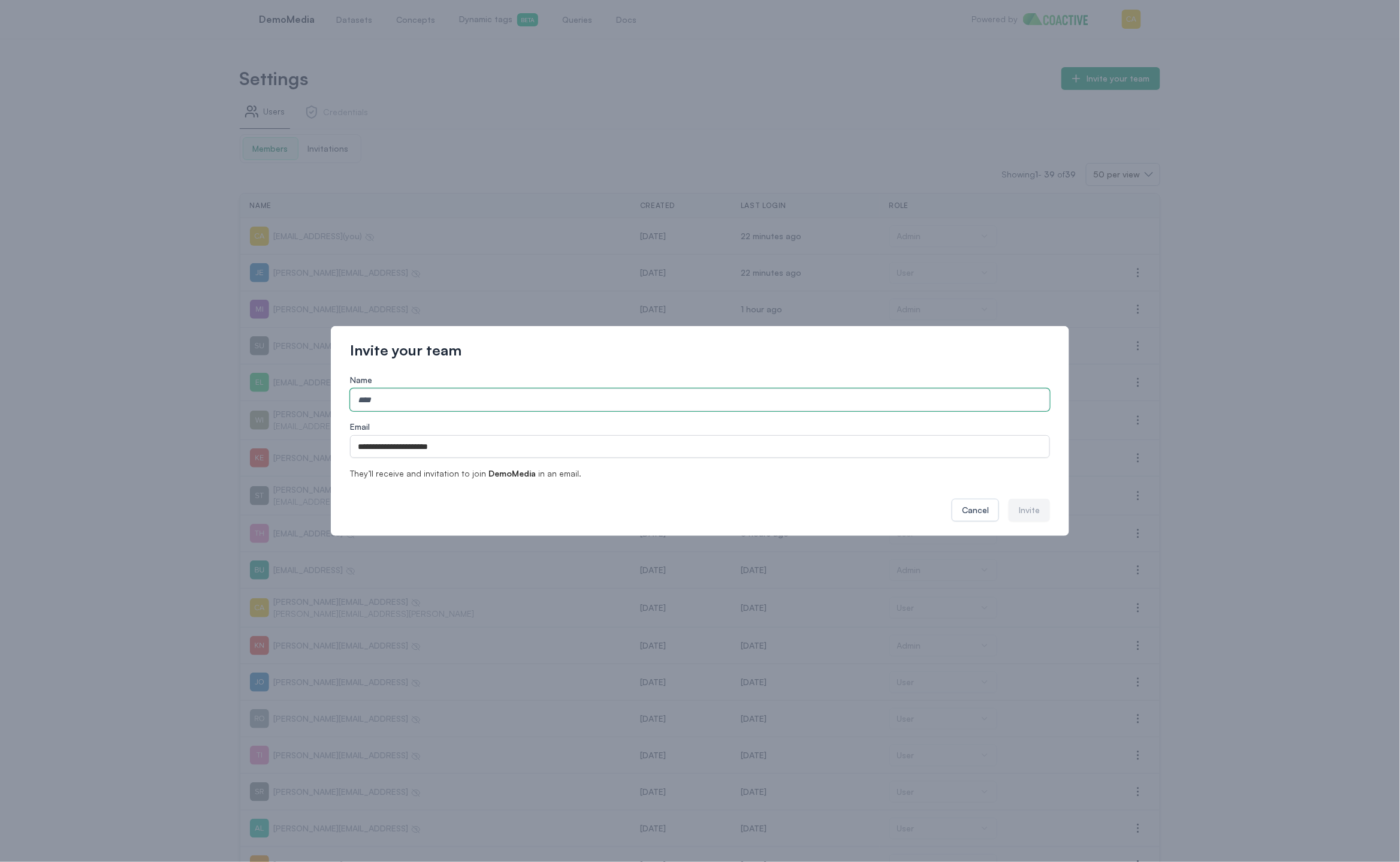
paste input "**********"
type input "**********"
click at [1027, 513] on div "Invite" at bounding box center [1030, 510] width 21 height 12
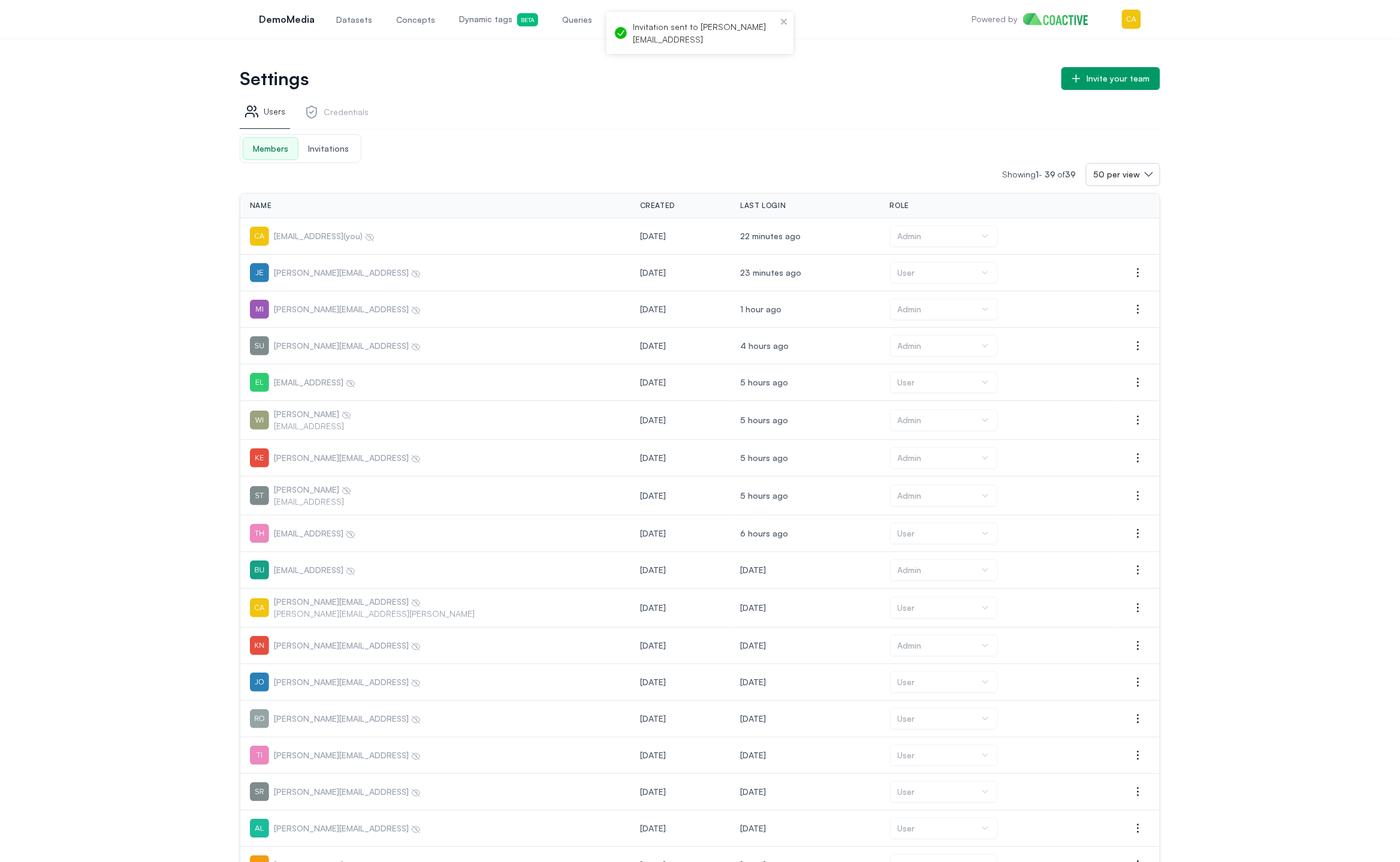
click at [339, 118] on link "Credentials" at bounding box center [336, 114] width 73 height 29
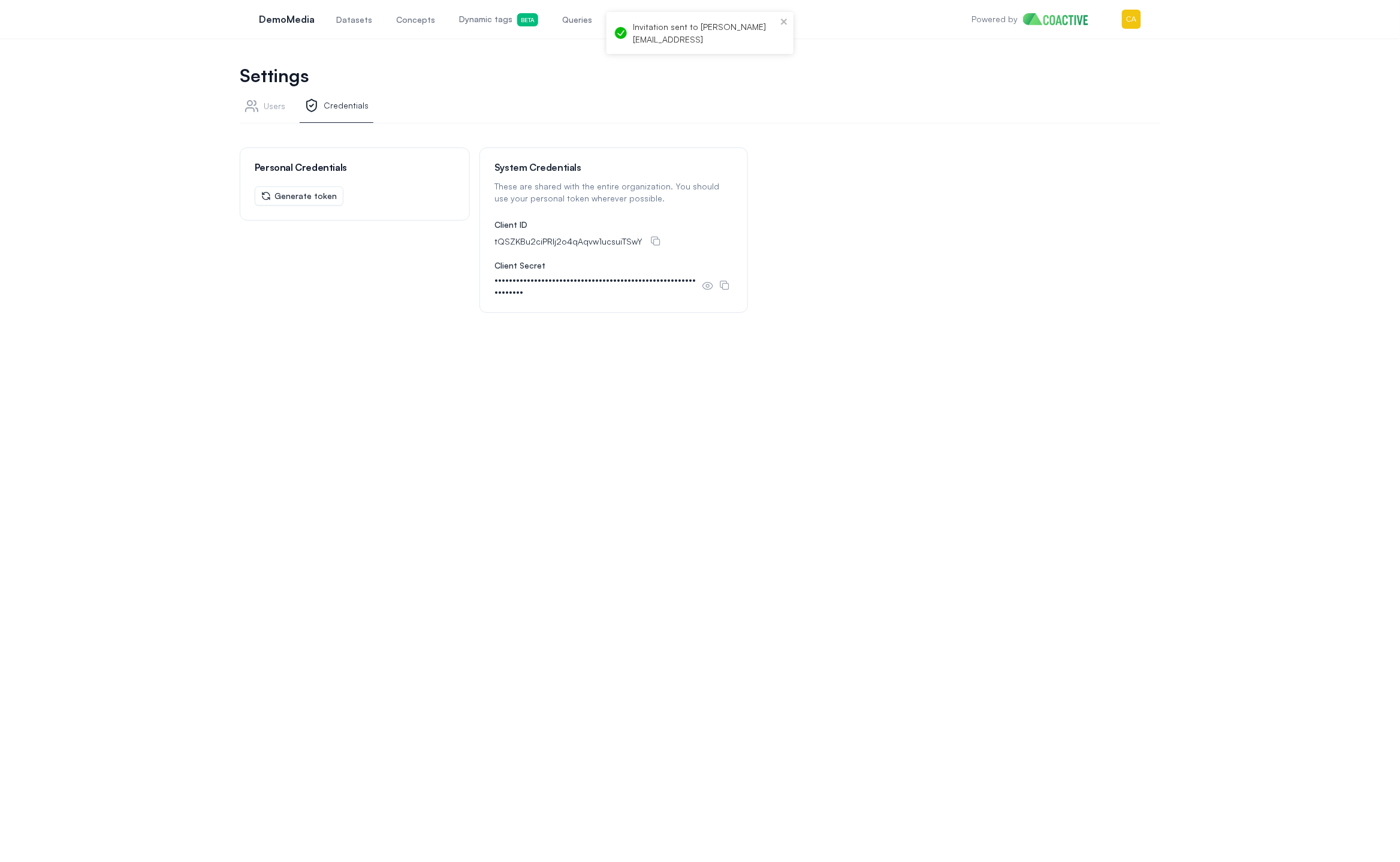
click at [273, 107] on link "Users" at bounding box center [265, 109] width 51 height 29
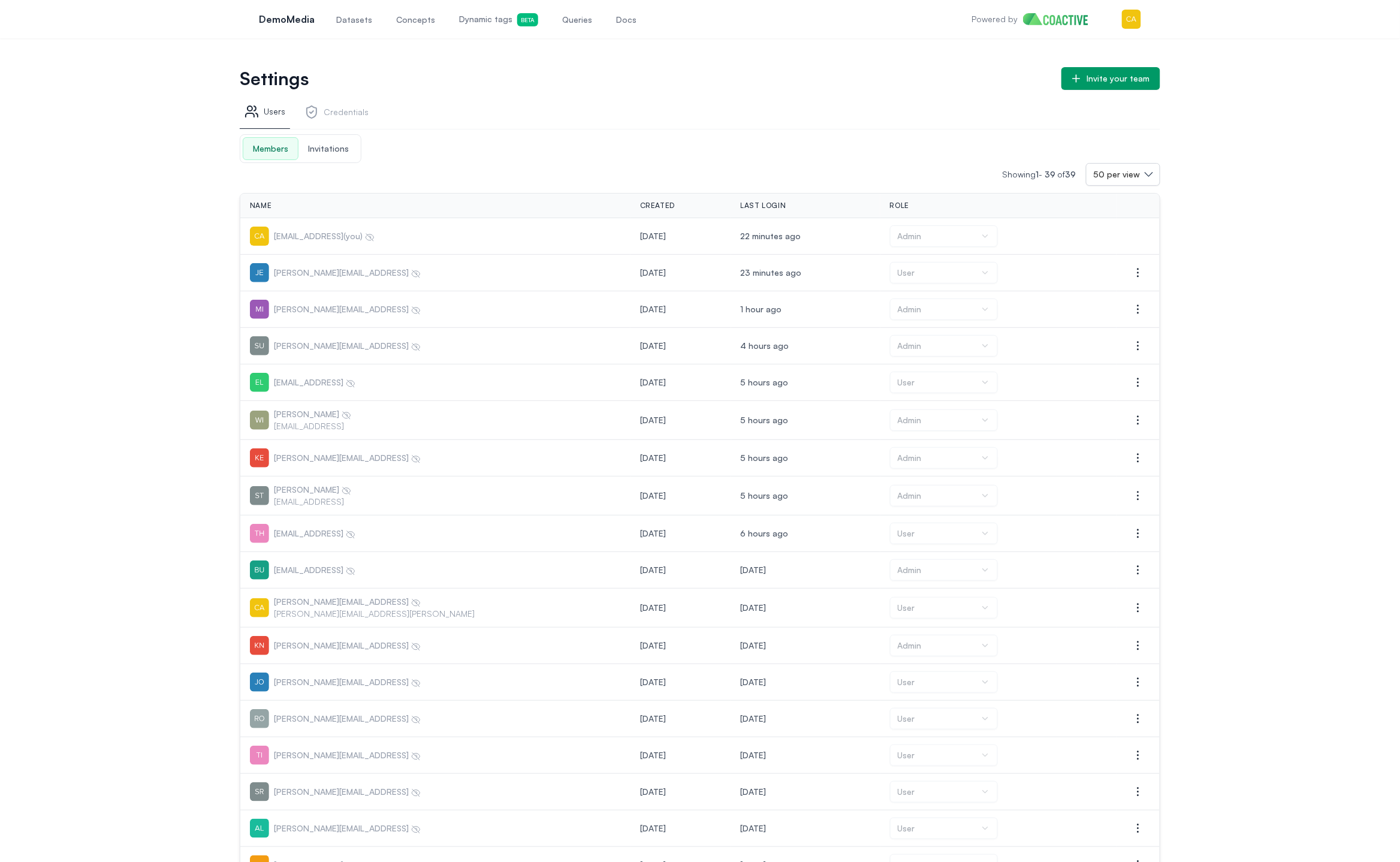
click at [328, 146] on span "Invitations" at bounding box center [328, 149] width 60 height 21
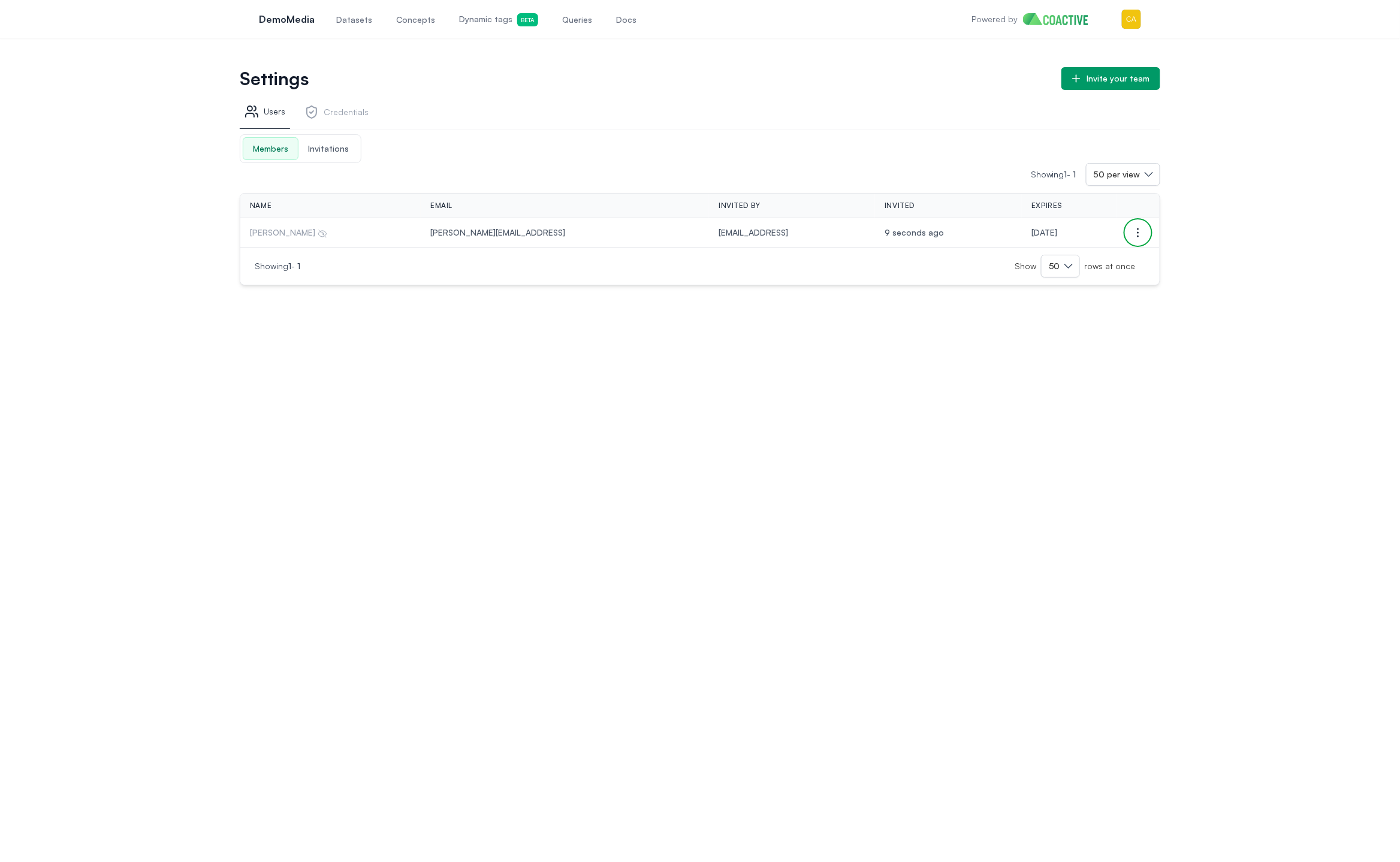
click at [1136, 227] on icon "button" at bounding box center [1138, 233] width 15 height 15
click at [1096, 252] on button "Resend invitation" at bounding box center [1078, 253] width 135 height 21
click at [1133, 233] on icon "button" at bounding box center [1138, 233] width 15 height 15
click at [1101, 277] on button "Delete invitation" at bounding box center [1078, 275] width 135 height 21
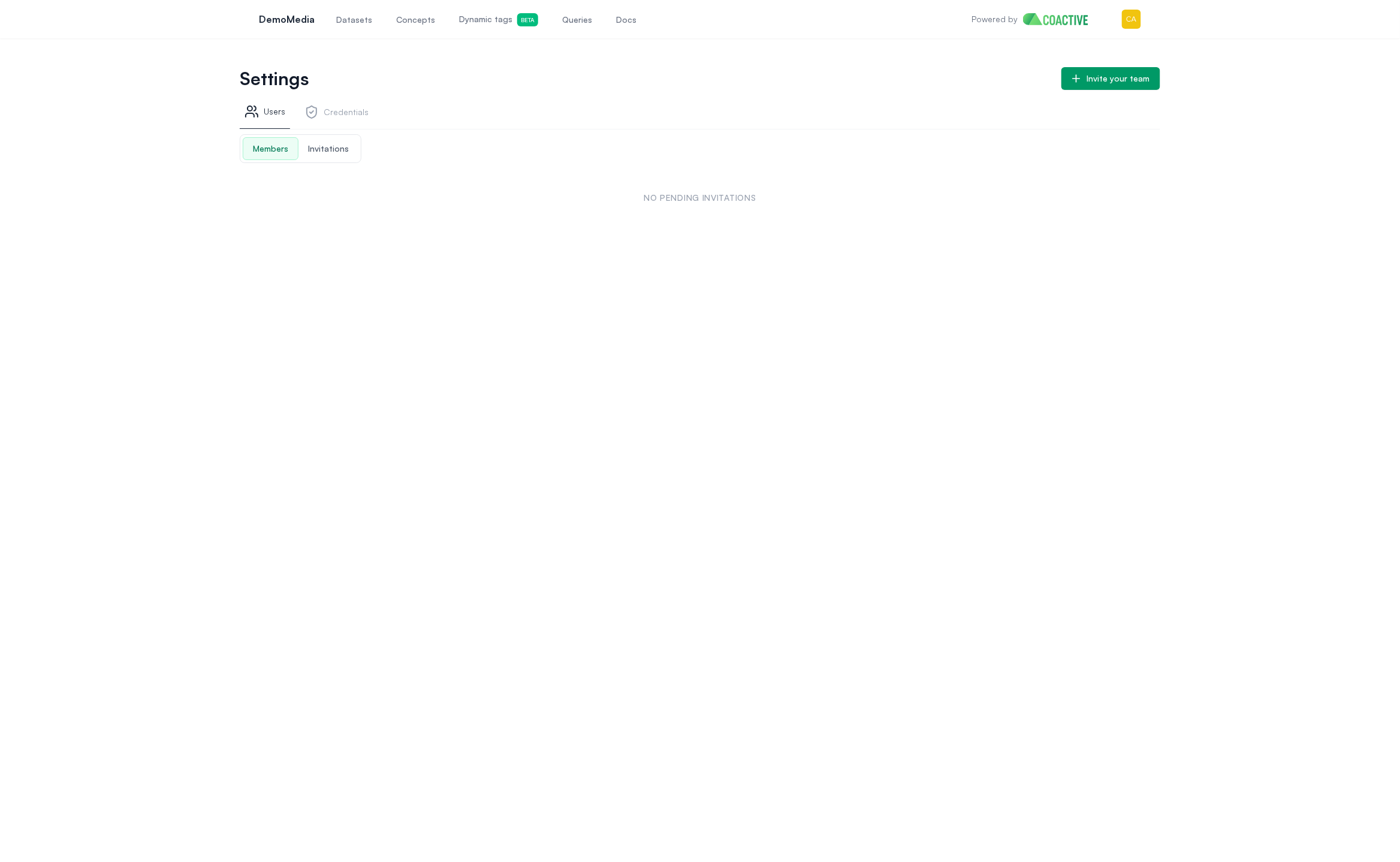
click at [335, 149] on span "Invitations" at bounding box center [328, 149] width 60 height 21
click at [272, 148] on span "Members" at bounding box center [269, 149] width 55 height 21
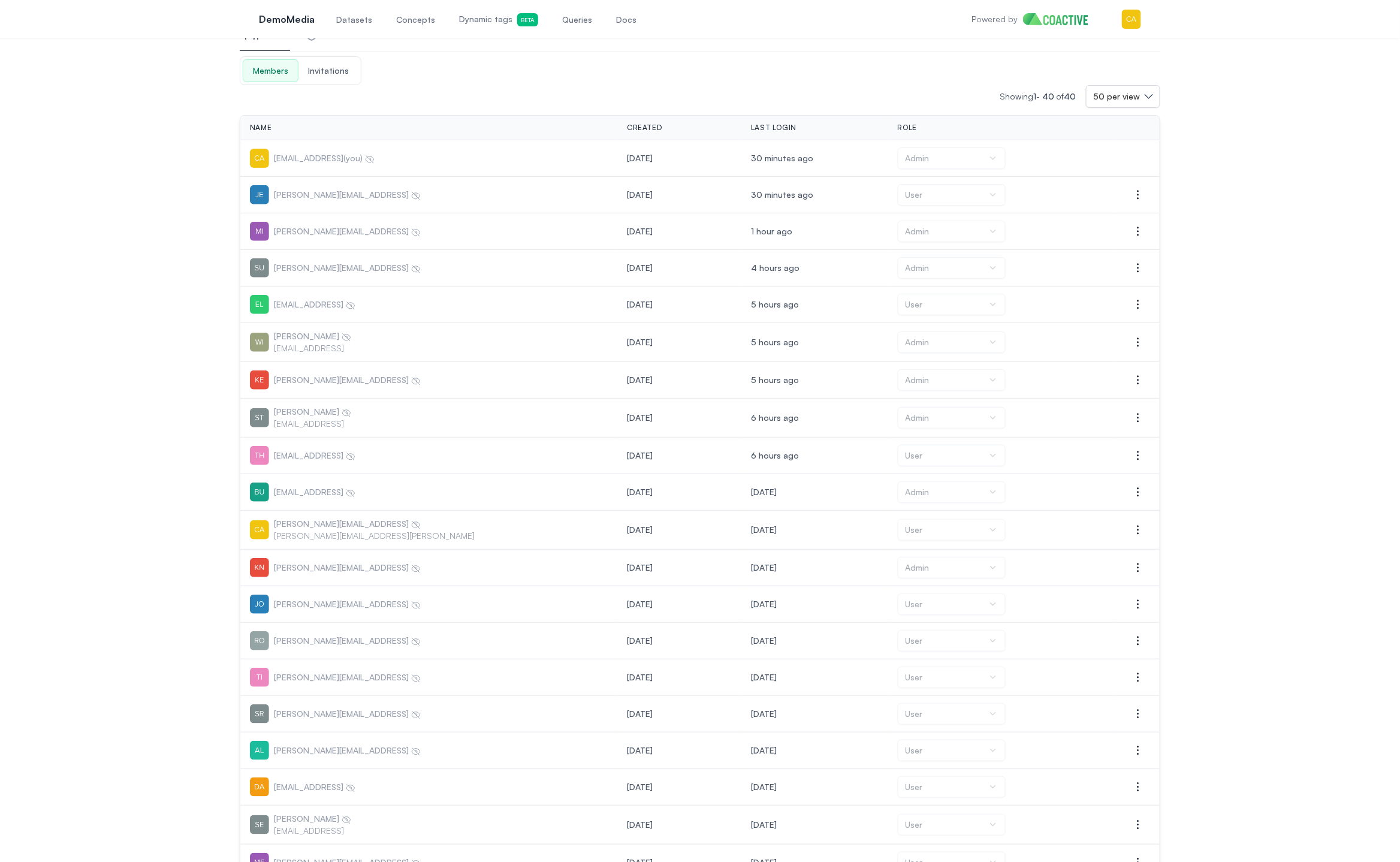
scroll to position [78, 0]
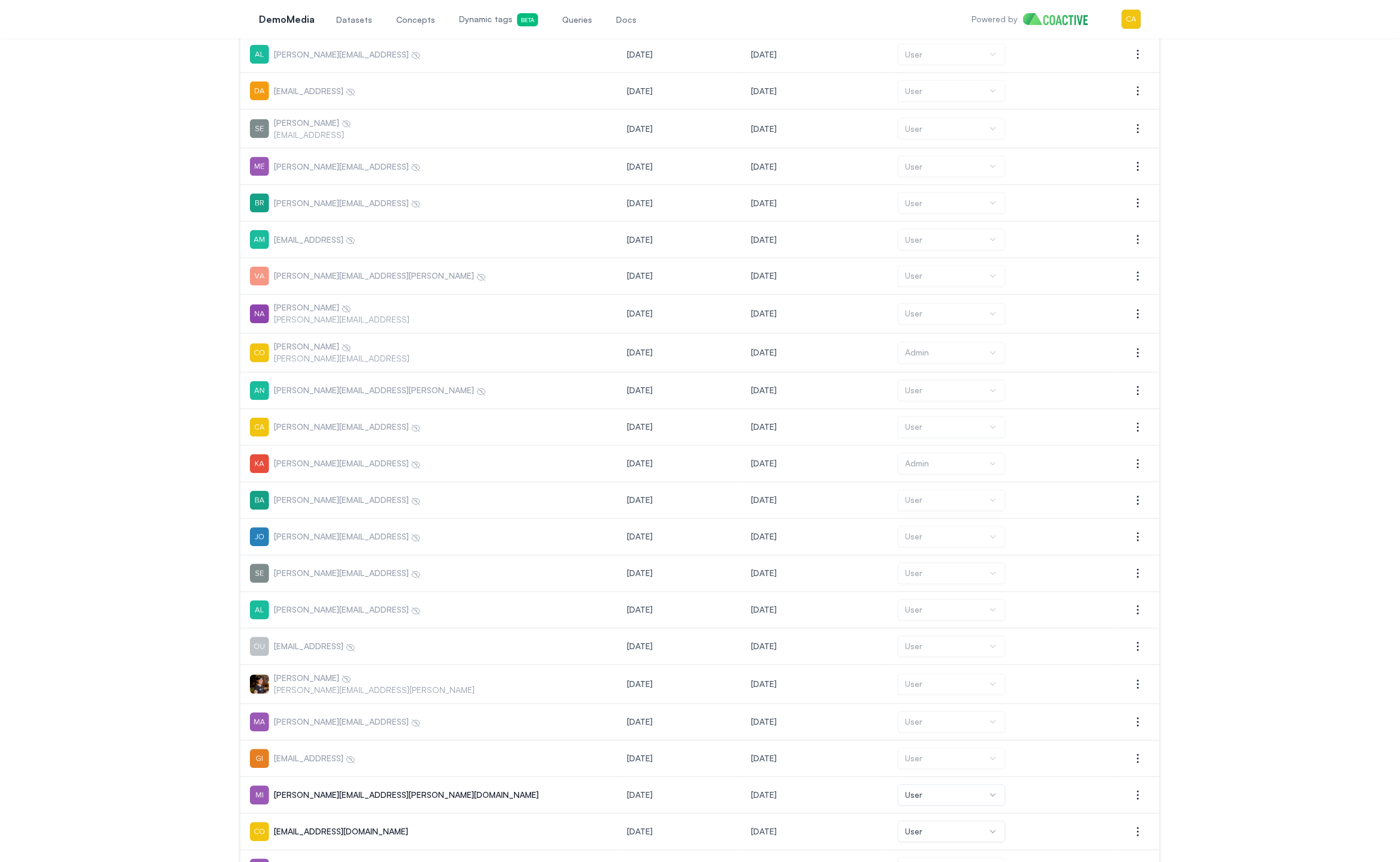
scroll to position [869, 0]
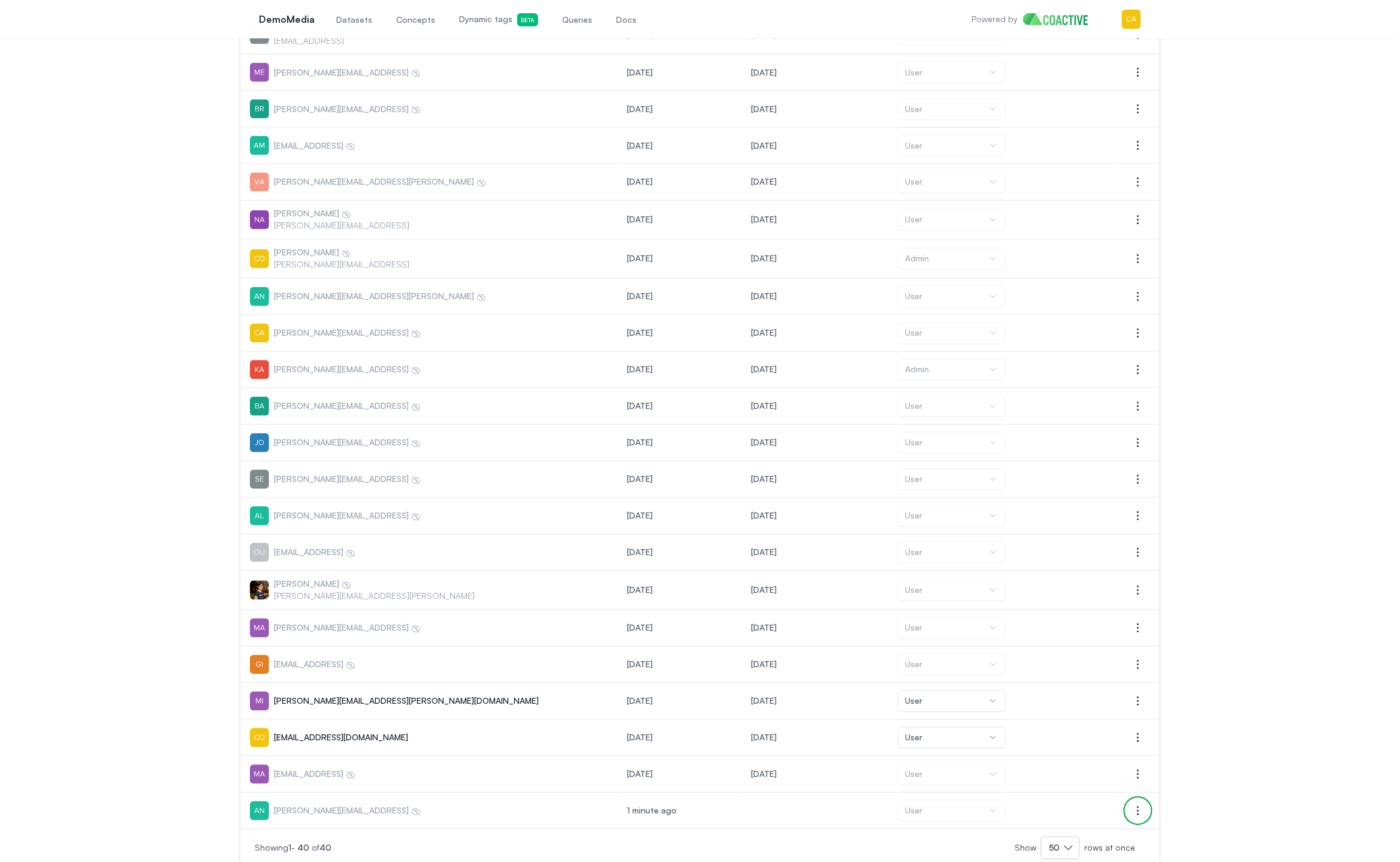
click at [1135, 804] on icon "button" at bounding box center [1138, 811] width 15 height 15
click at [1265, 791] on div "Settings Invite your team Users Credentials Members Invitations Showing 1 - 40 …" at bounding box center [699, 24] width 1357 height 1688
click at [1254, 757] on div "Settings Invite your team Users Credentials Members Invitations Showing 1 - 40 …" at bounding box center [699, 24] width 1357 height 1688
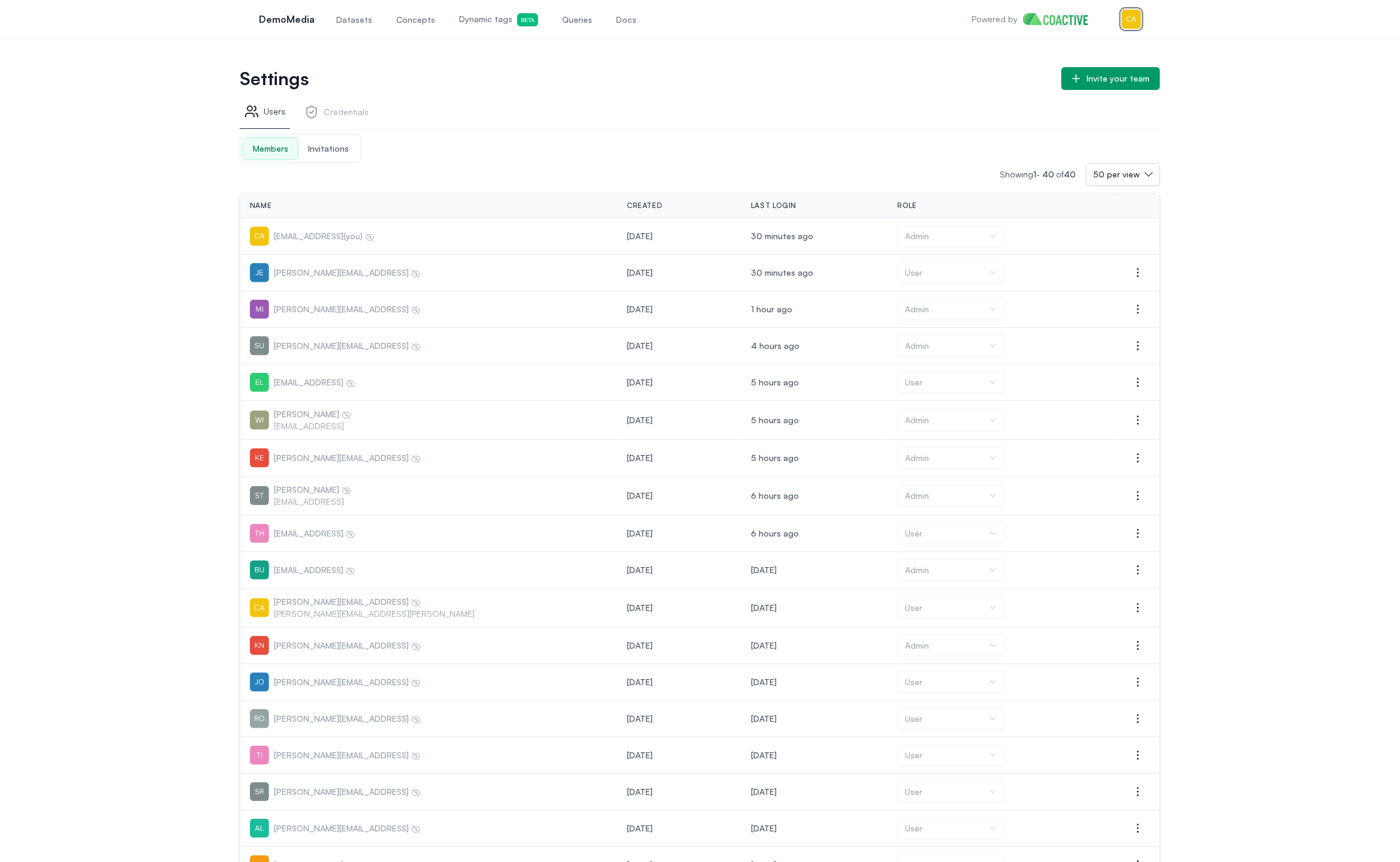
click at [1125, 14] on img "button" at bounding box center [1132, 20] width 20 height 20
click at [1080, 113] on button "Sign out" at bounding box center [1069, 120] width 143 height 21
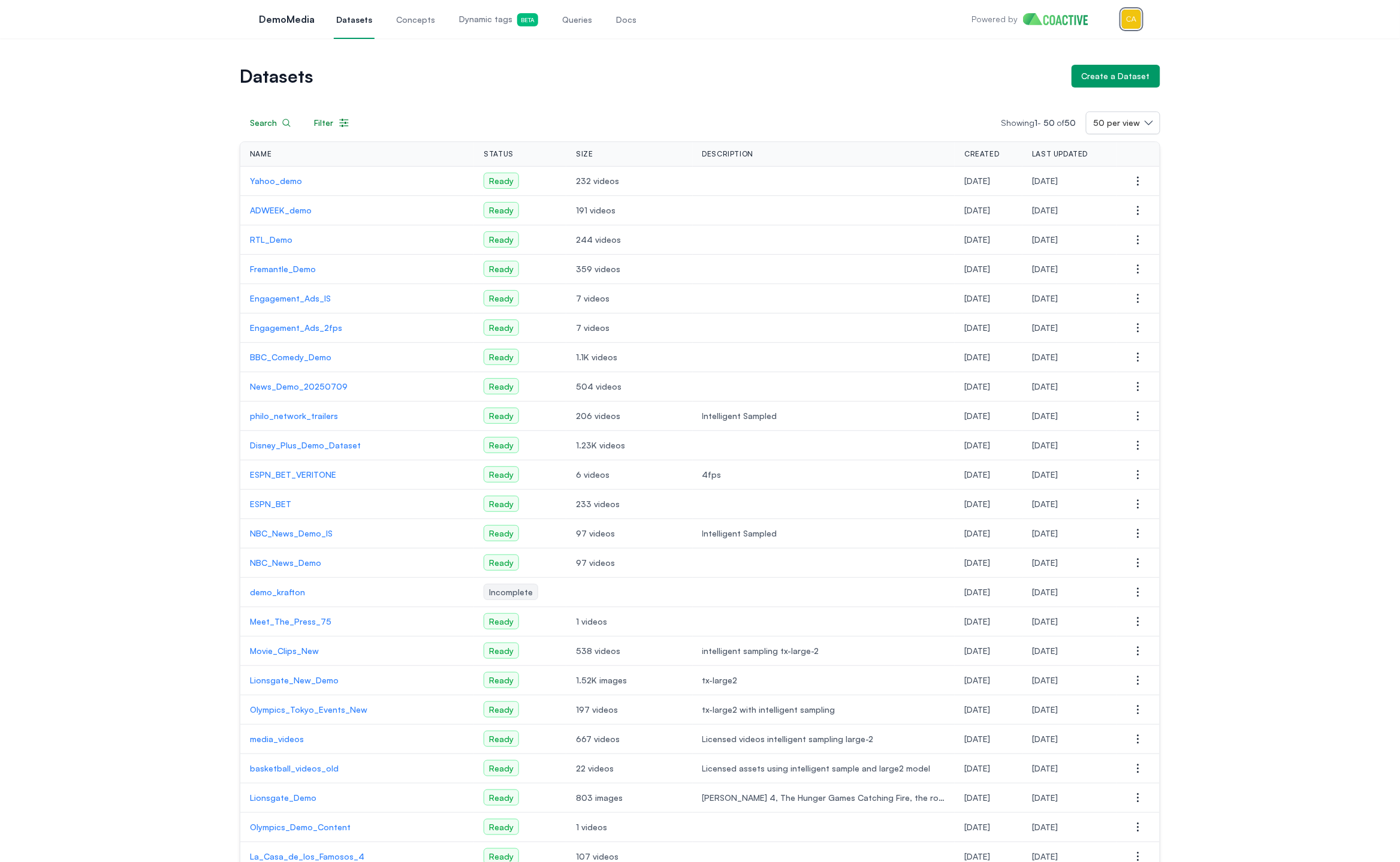
click at [1130, 21] on img "button" at bounding box center [1132, 20] width 20 height 20
click at [1091, 77] on link "Settings" at bounding box center [1069, 77] width 143 height 21
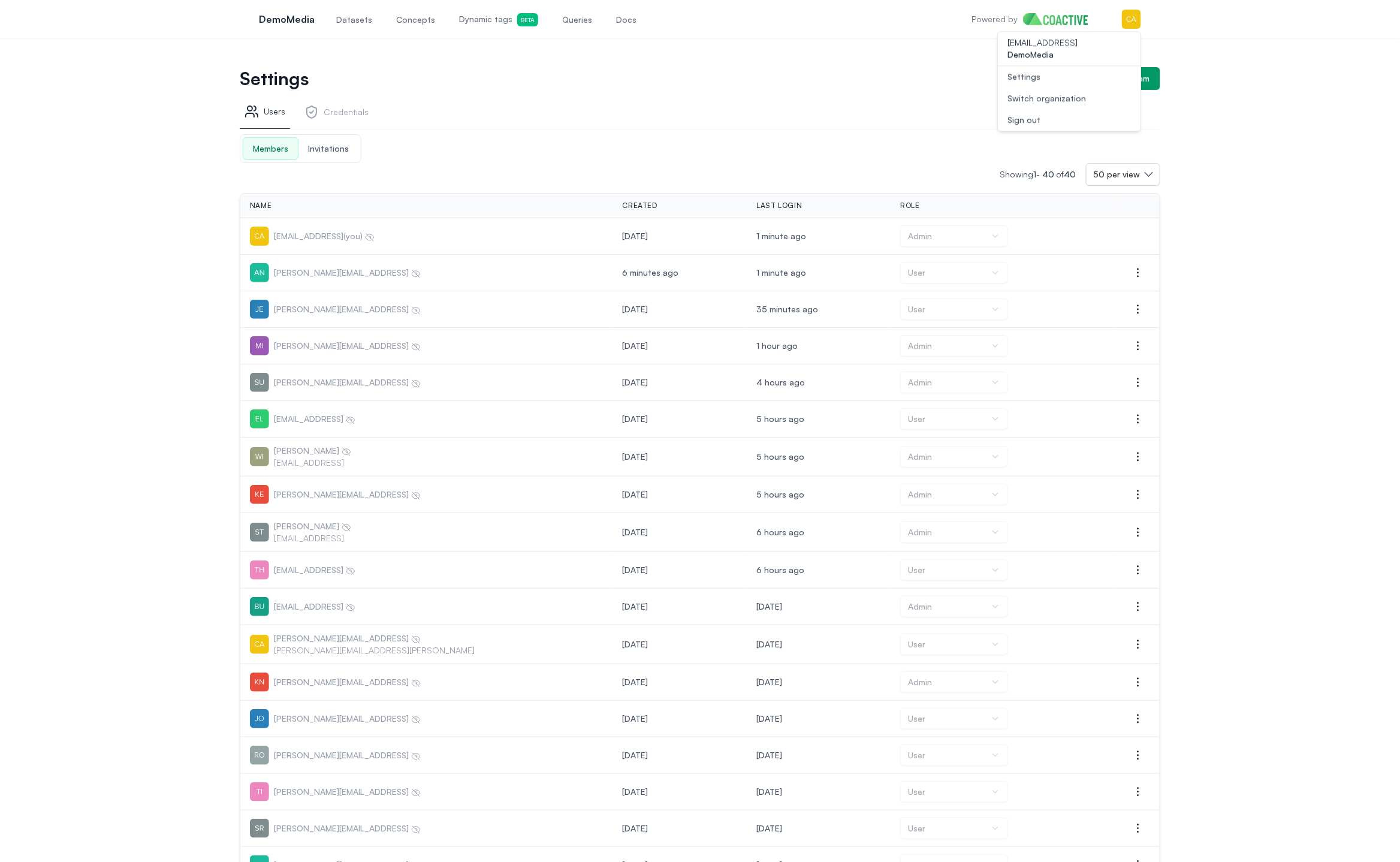
click at [536, 115] on div "Users Credentials" at bounding box center [700, 114] width 920 height 30
click at [364, 17] on span "Datasets" at bounding box center [354, 20] width 36 height 12
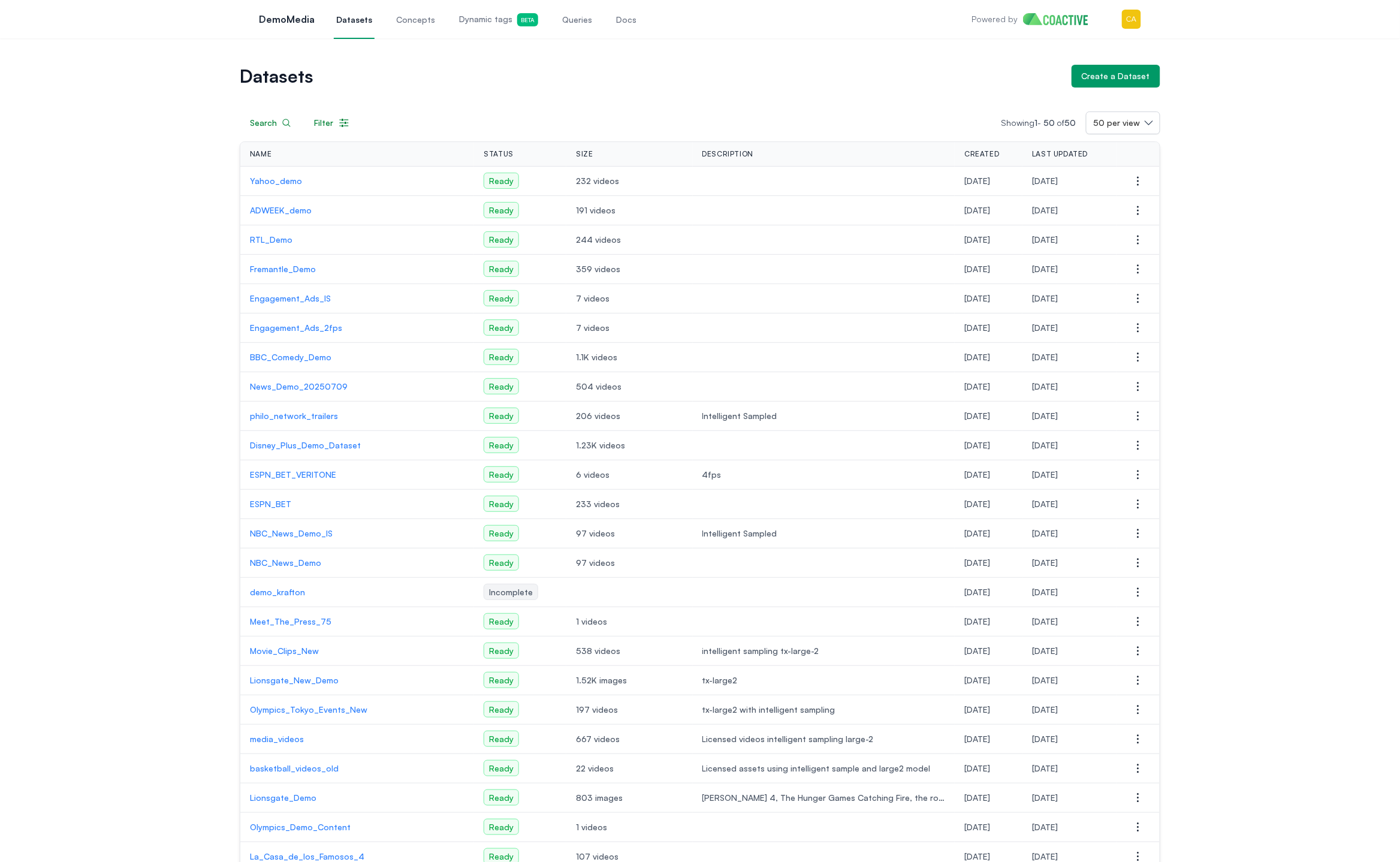
click at [617, 21] on link "Docs" at bounding box center [626, 19] width 25 height 39
